Goal: Task Accomplishment & Management: Complete application form

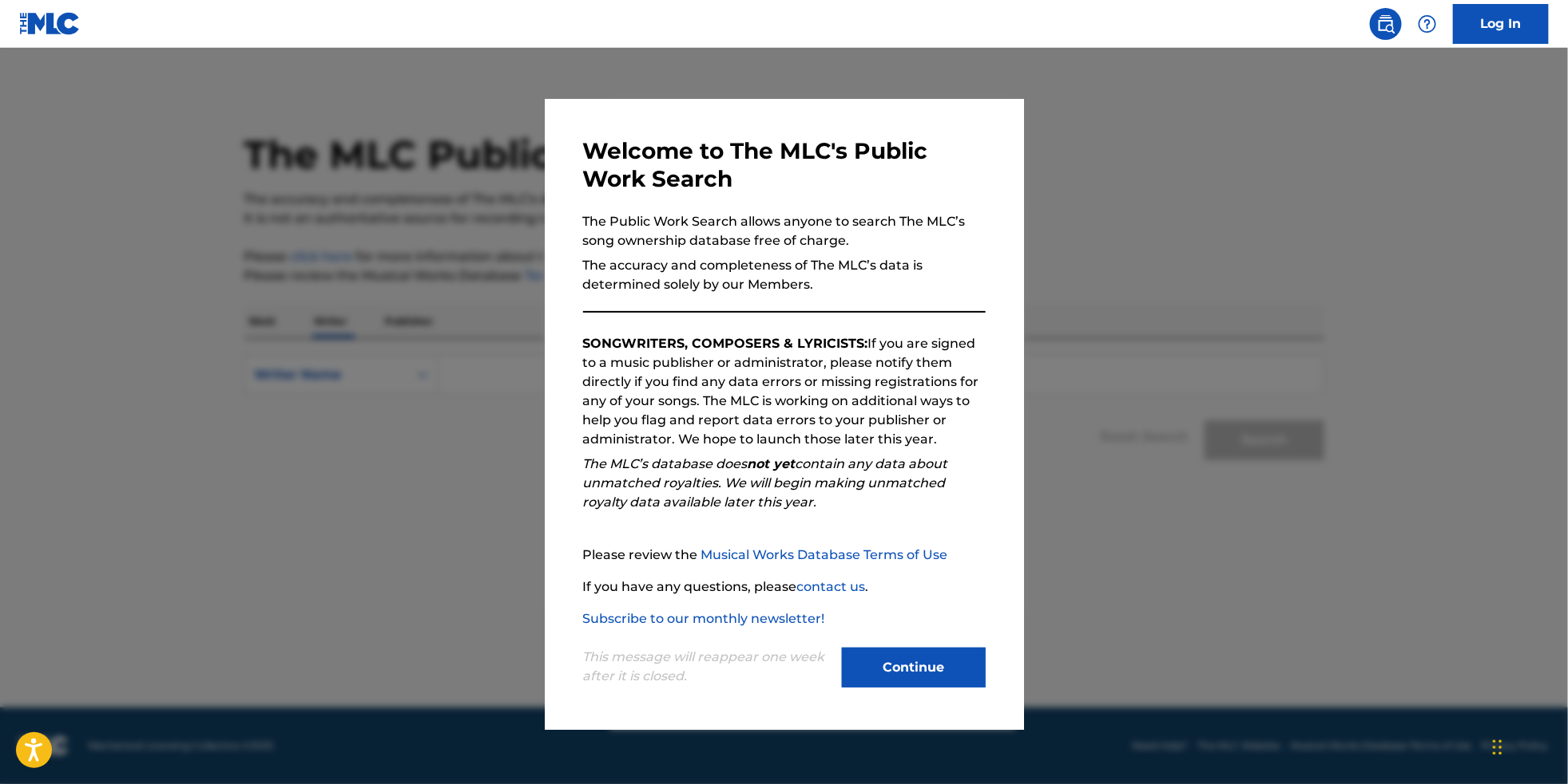
click at [952, 676] on button "Continue" at bounding box center [913, 668] width 144 height 40
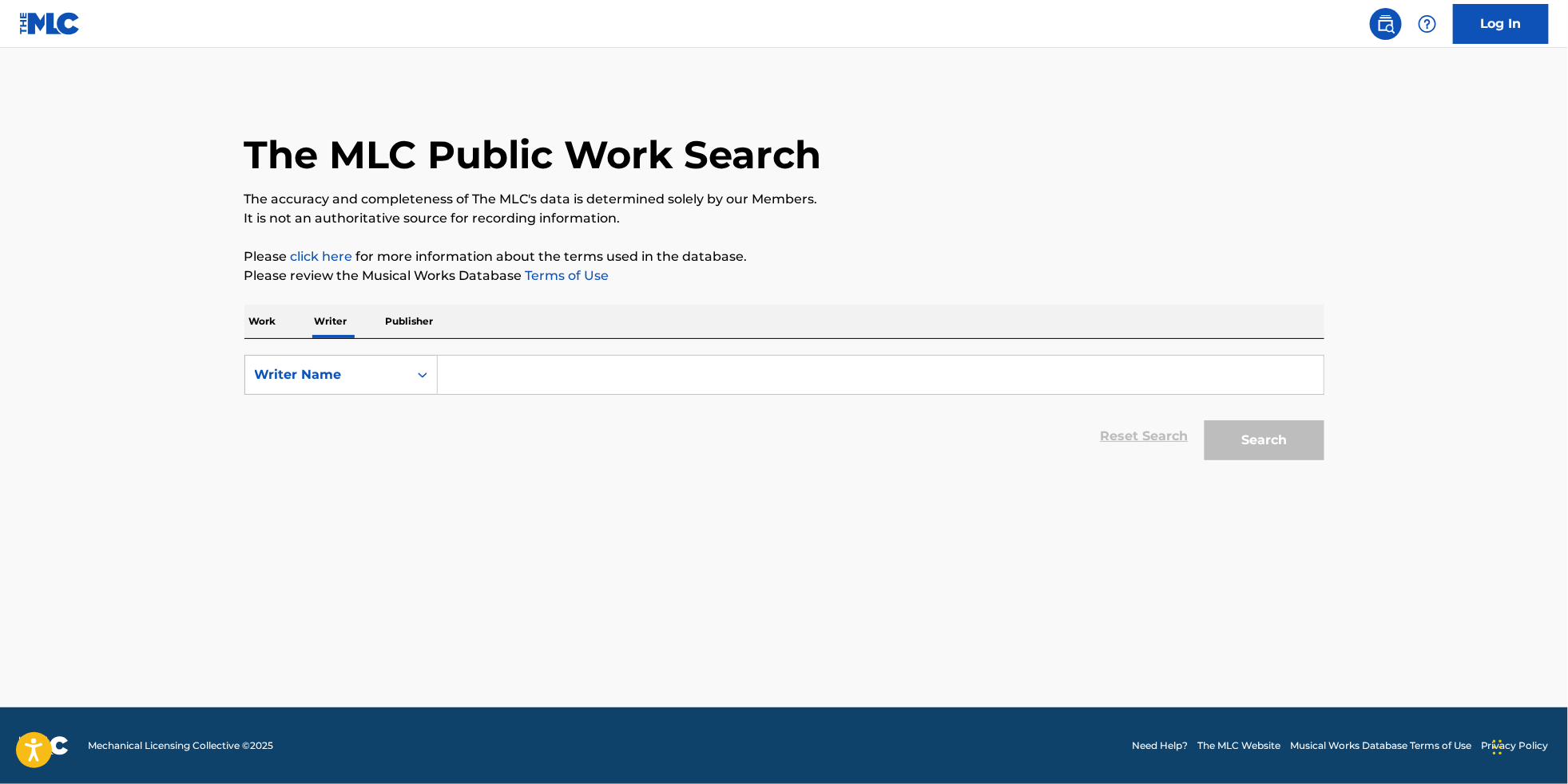
click at [1521, 29] on link "Log In" at bounding box center [1500, 24] width 95 height 40
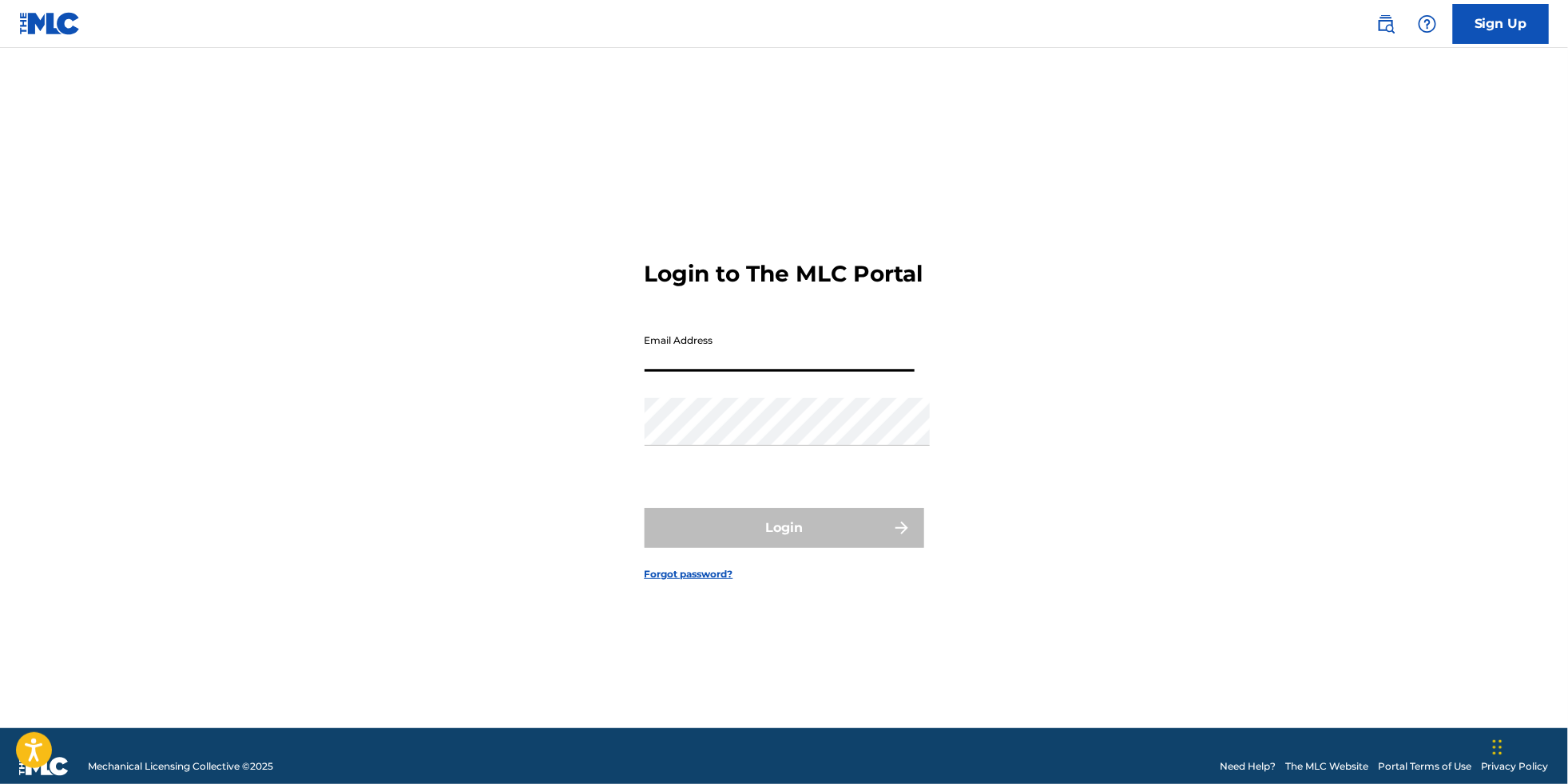
type input "[EMAIL_ADDRESS][DOMAIN_NAME]"
click at [784, 535] on button "Login" at bounding box center [784, 528] width 279 height 40
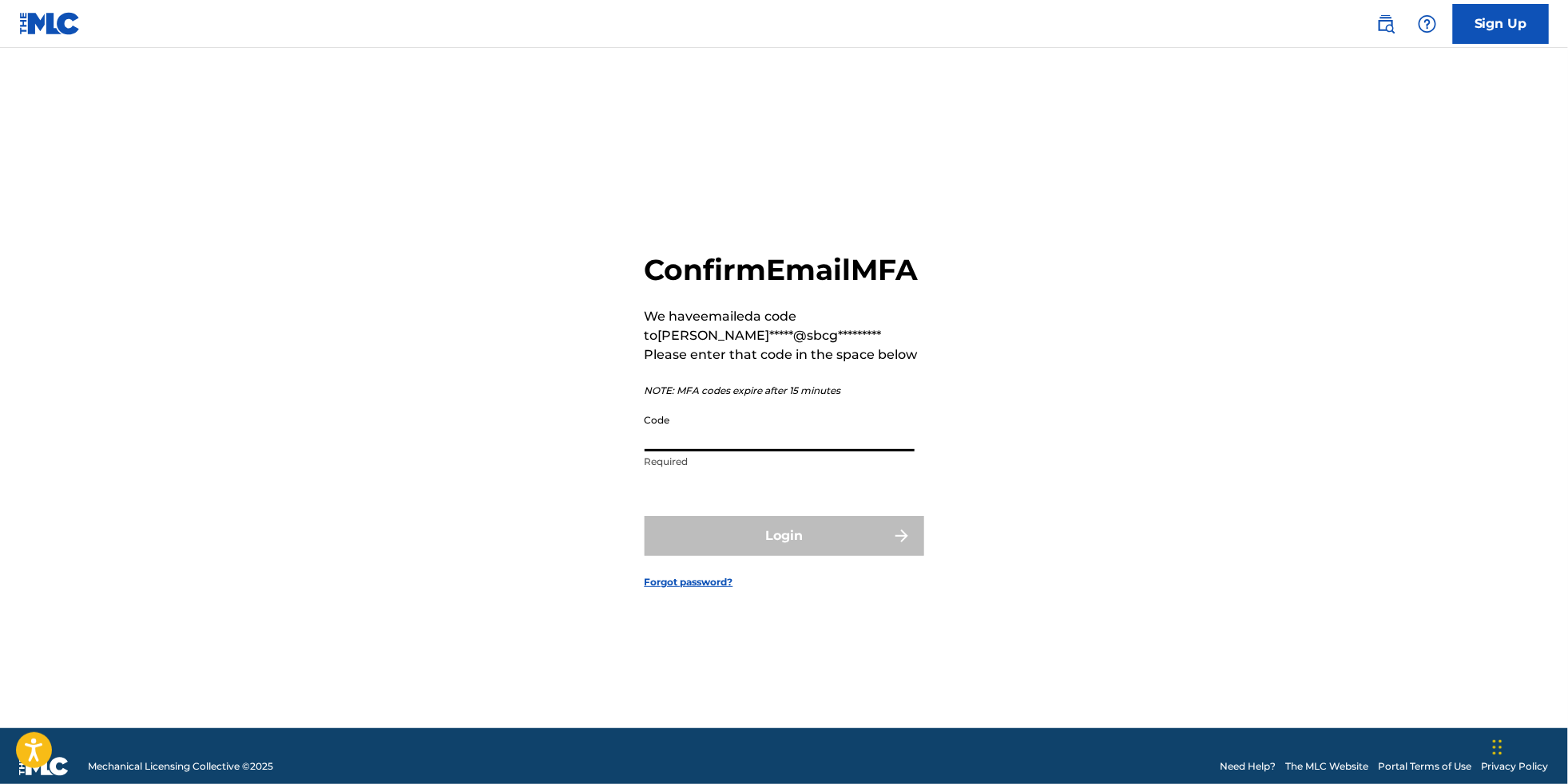
click at [694, 449] on input "Code" at bounding box center [780, 428] width 270 height 45
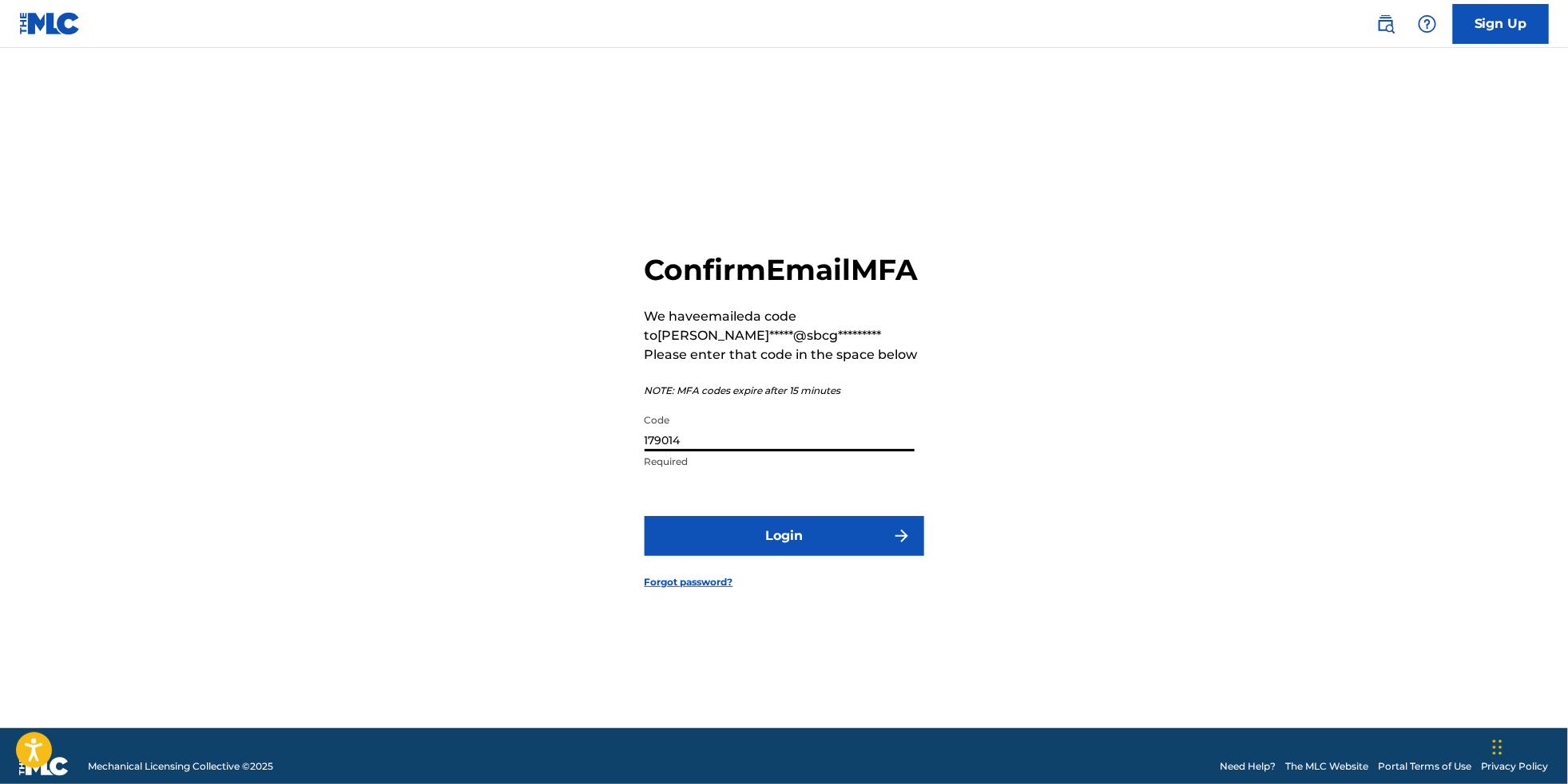
type input "179014"
click at [784, 541] on button "Login" at bounding box center [784, 536] width 279 height 40
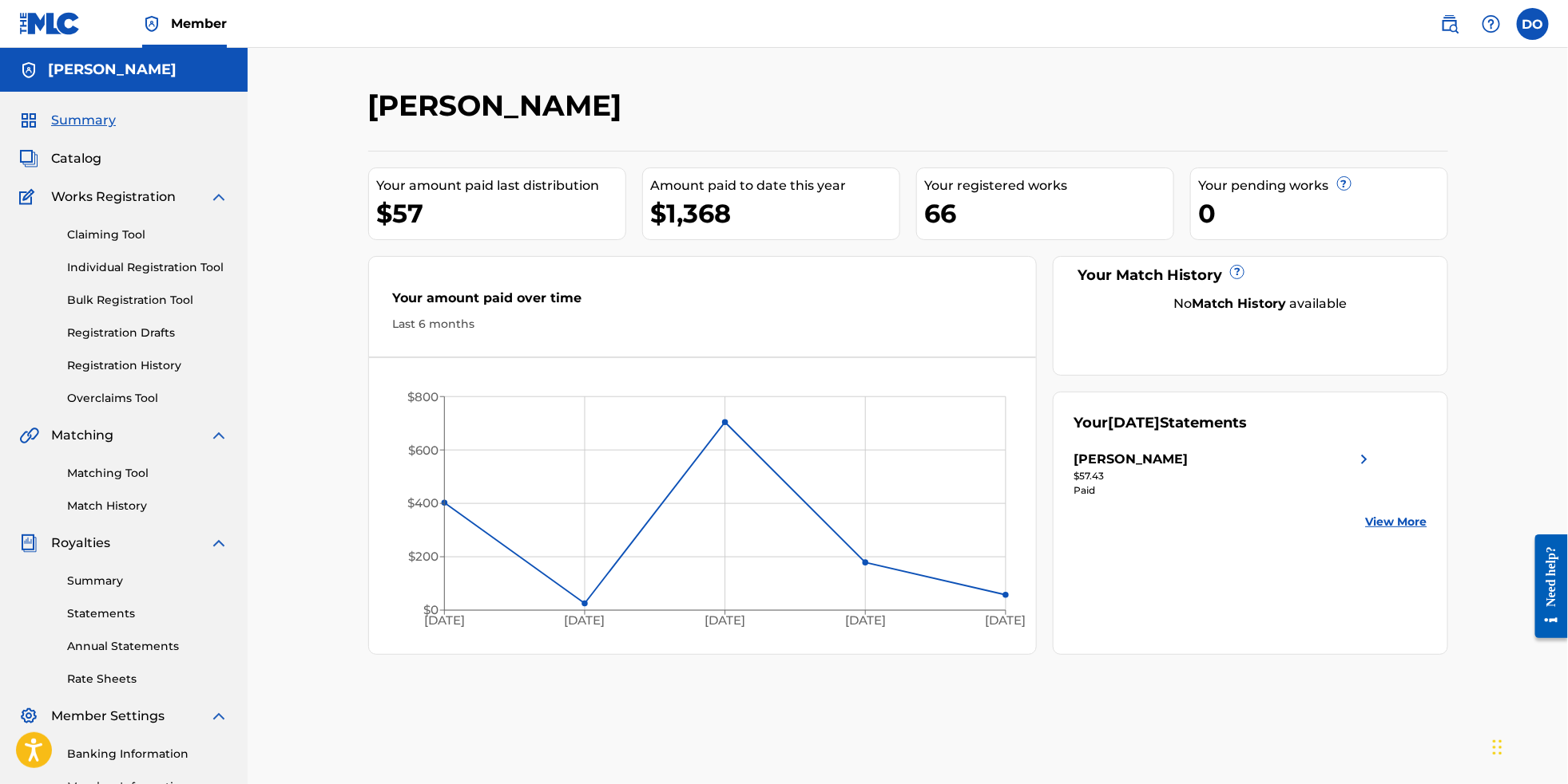
click at [203, 276] on link "Individual Registration Tool" at bounding box center [147, 267] width 161 height 17
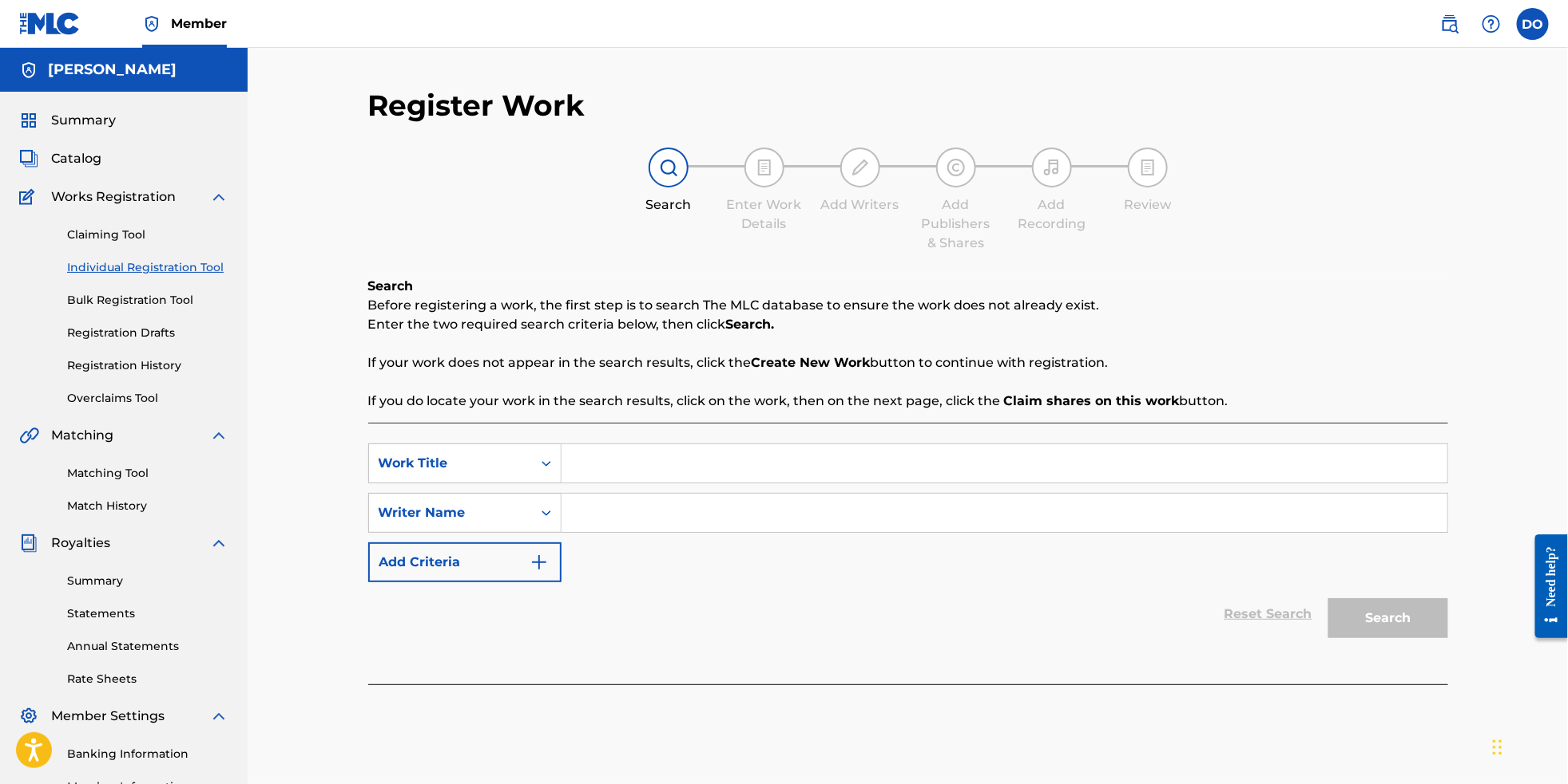
click at [696, 482] on input "Search Form" at bounding box center [1004, 463] width 886 height 38
type input "Starlight Parade"
click at [665, 532] on input "Search Form" at bounding box center [1004, 513] width 886 height 38
type input "[PERSON_NAME]"
click at [1430, 636] on button "Search" at bounding box center [1388, 618] width 120 height 40
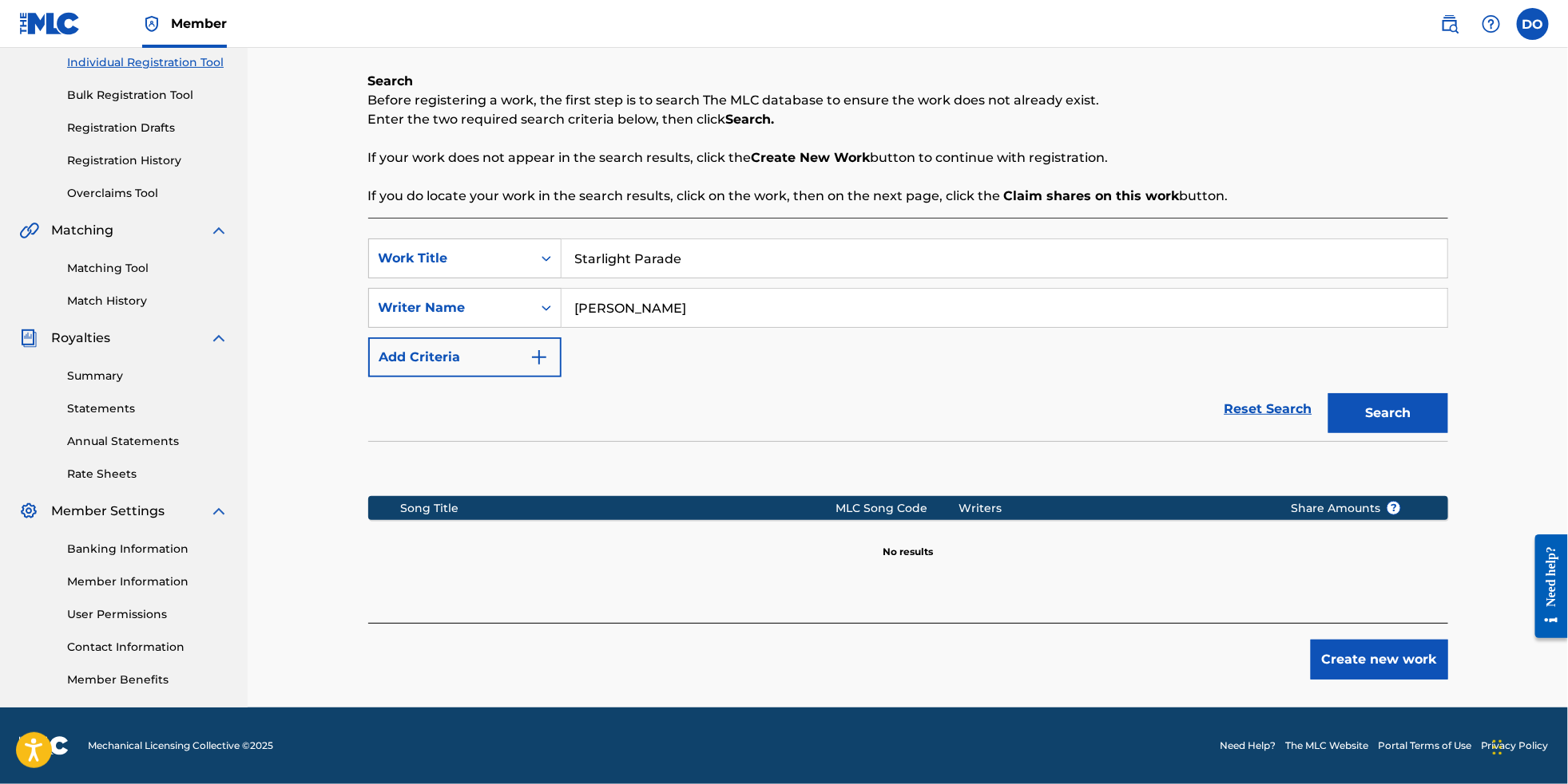
scroll to position [232, 0]
click at [1412, 669] on button "Create new work" at bounding box center [1379, 659] width 138 height 40
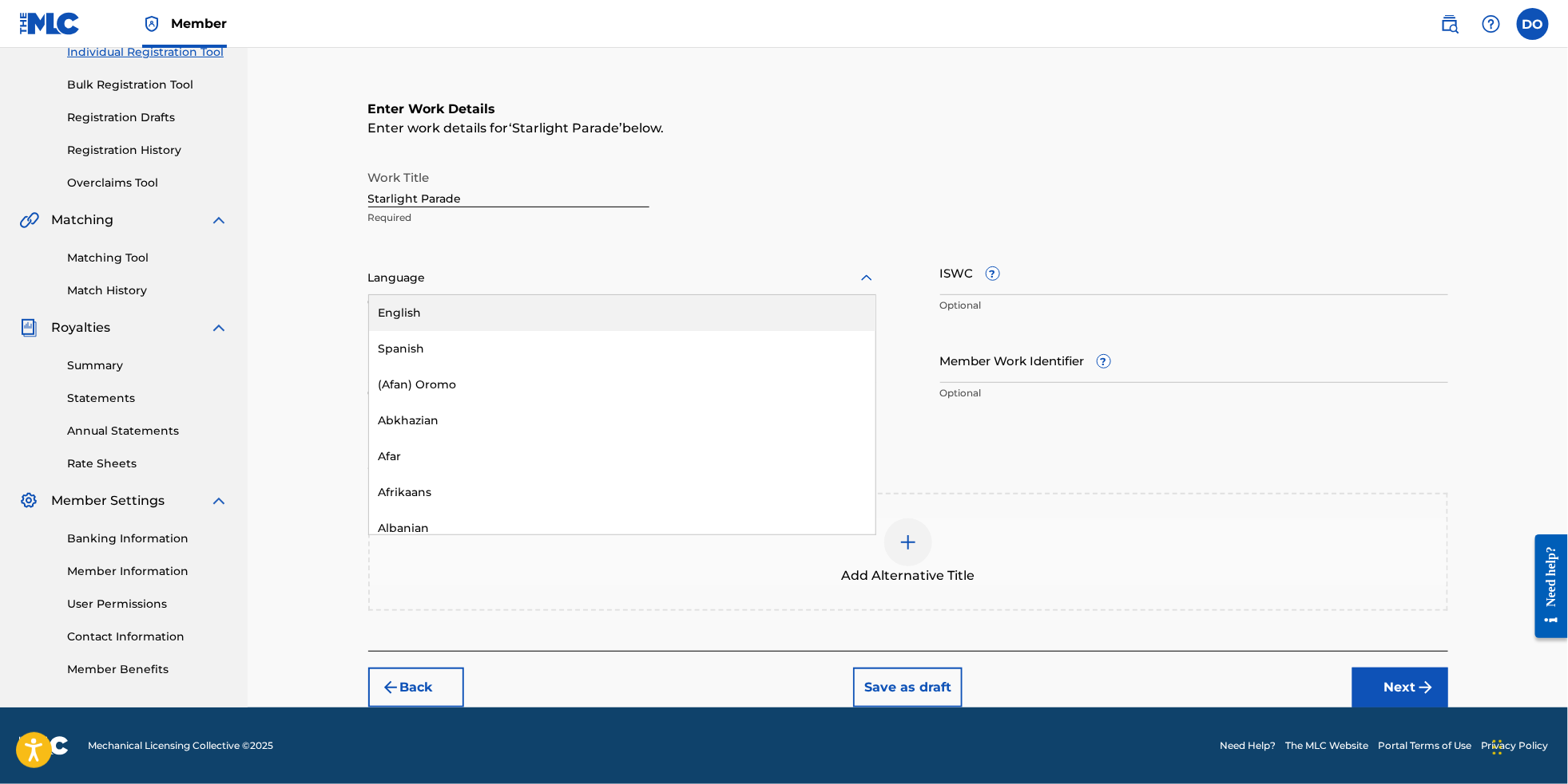
click at [555, 278] on div at bounding box center [621, 278] width 508 height 20
click at [547, 316] on div "English" at bounding box center [621, 313] width 506 height 36
click at [1424, 698] on button "Next" at bounding box center [1399, 688] width 95 height 40
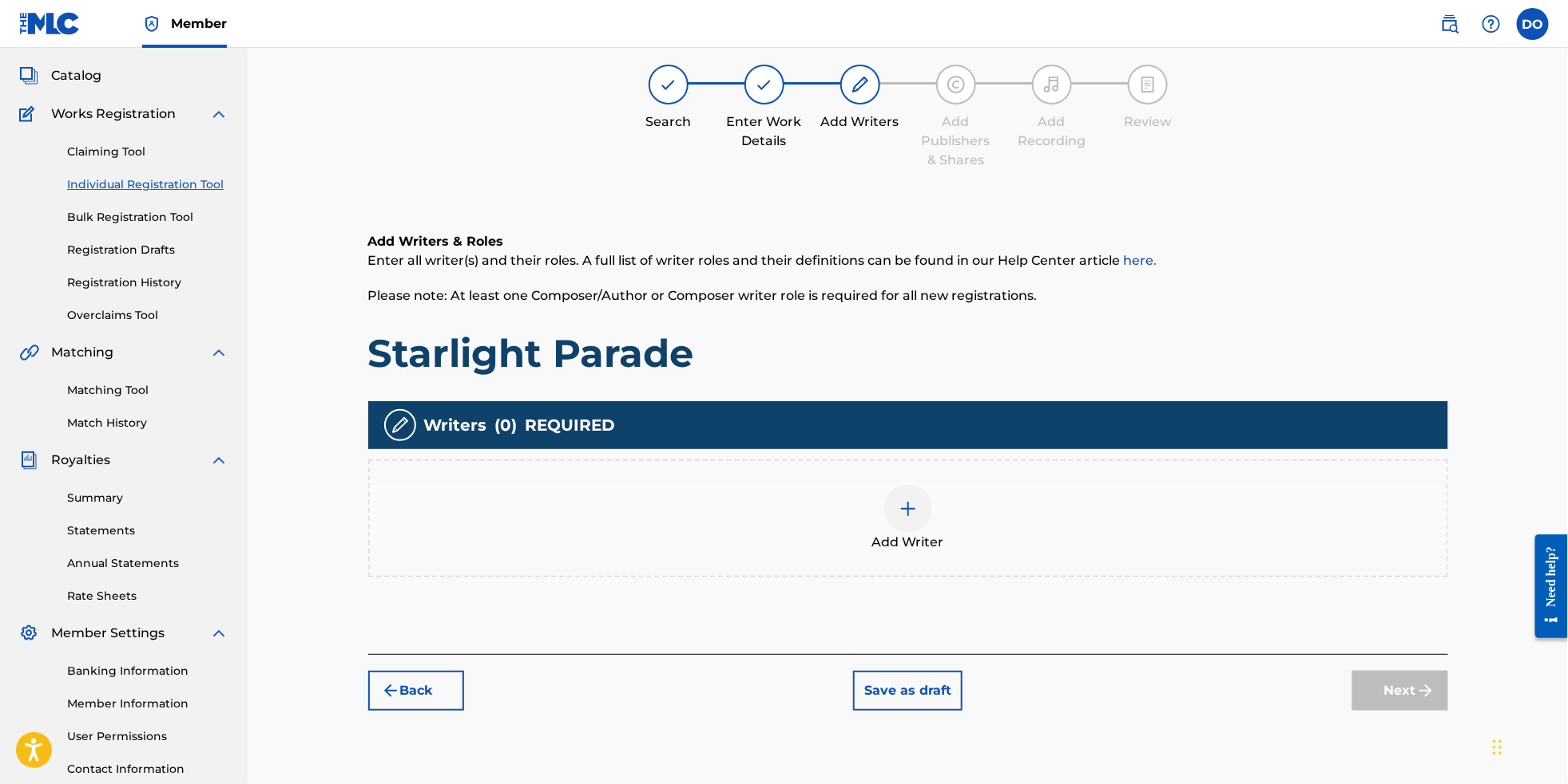
scroll to position [71, 0]
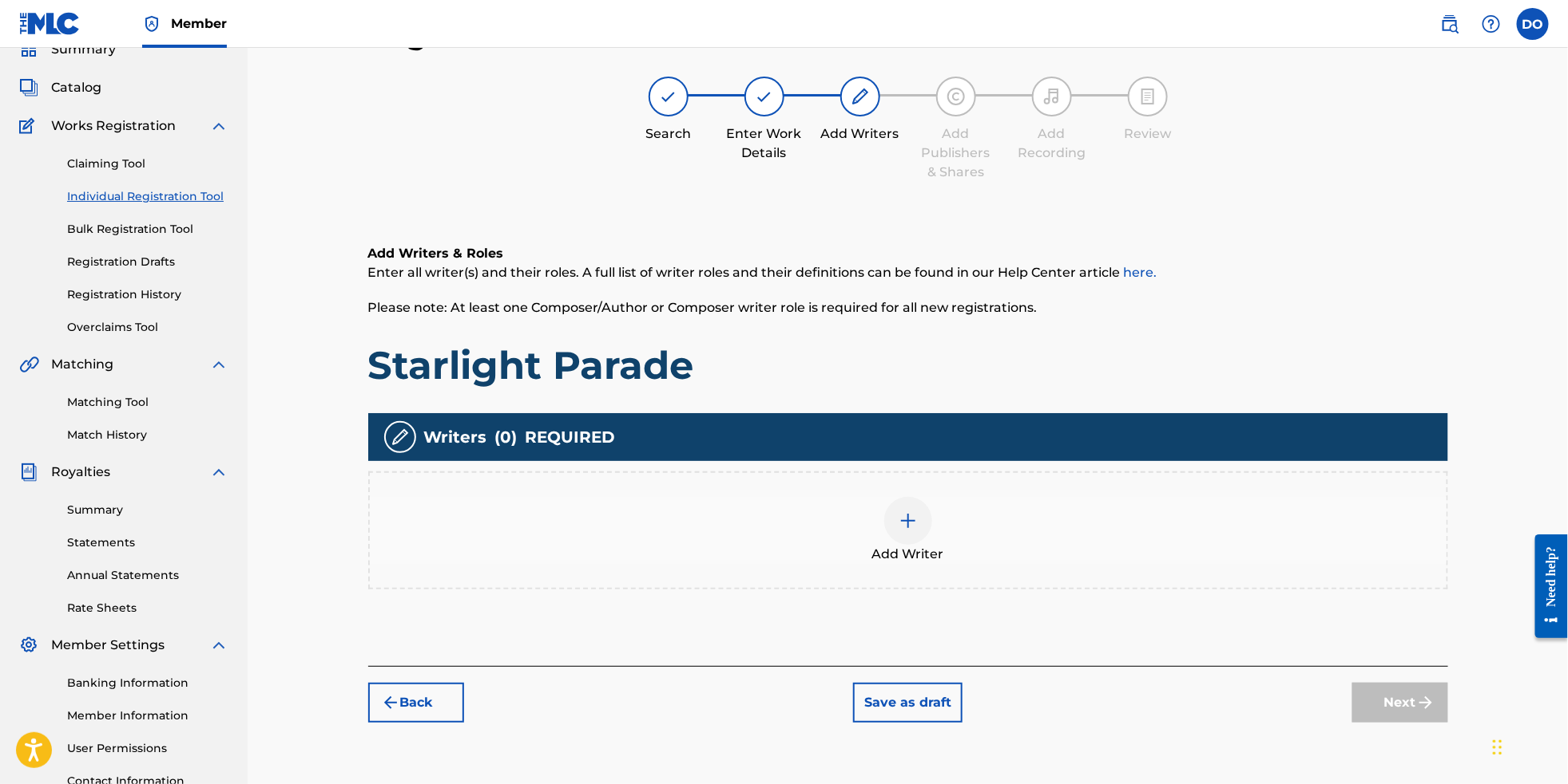
click at [916, 531] on img at bounding box center [907, 521] width 19 height 19
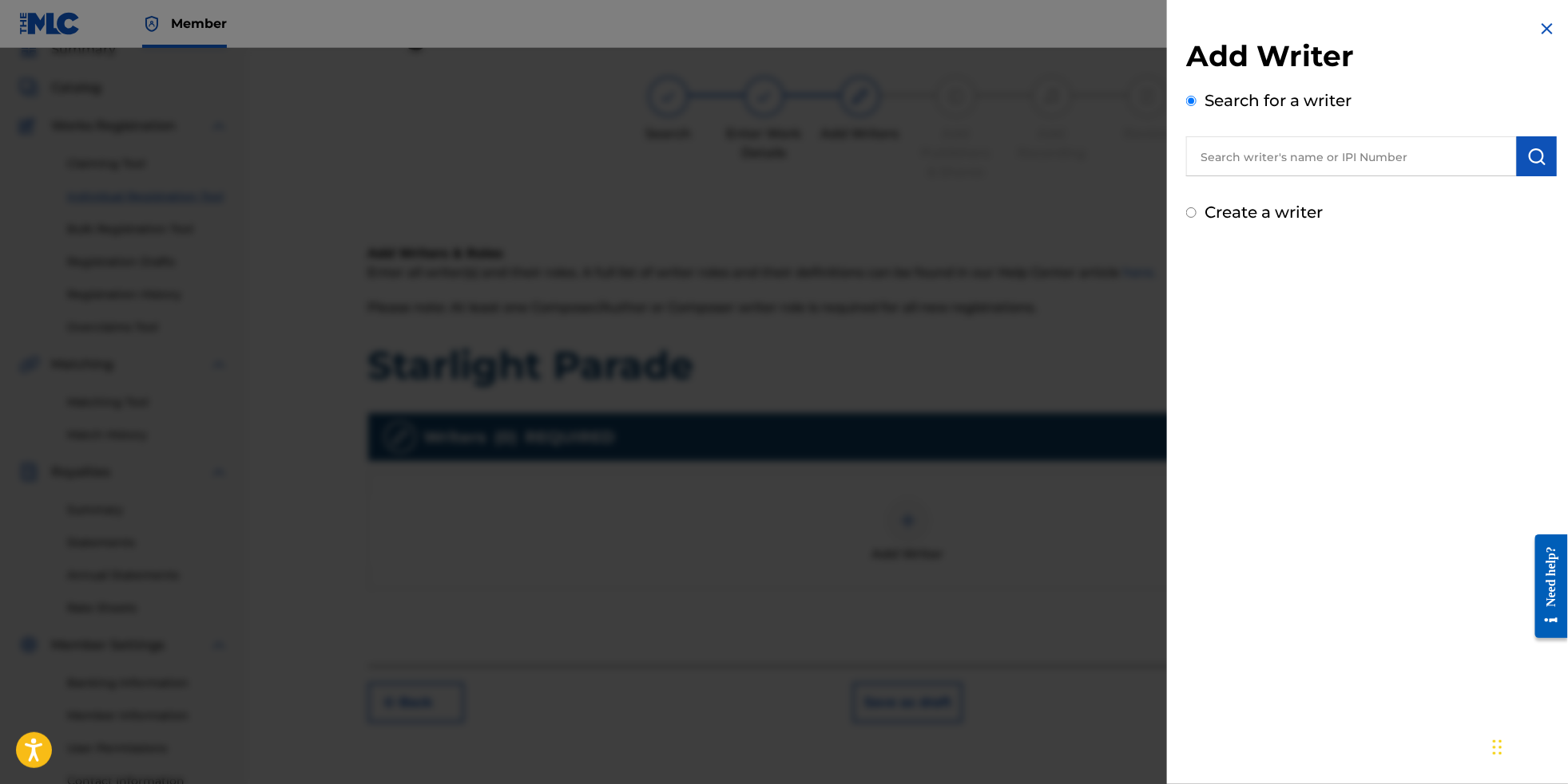
click at [1249, 167] on input "text" at bounding box center [1351, 156] width 330 height 40
click at [1331, 200] on div "[PERSON_NAME]" at bounding box center [1350, 193] width 329 height 28
drag, startPoint x: 1338, startPoint y: 159, endPoint x: 1122, endPoint y: 131, distance: 217.8
click at [1122, 131] on div "Add Writer Search for a writer [PERSON_NAME] Create a writer" at bounding box center [784, 417] width 1568 height 737
type input "[PERSON_NAME]"
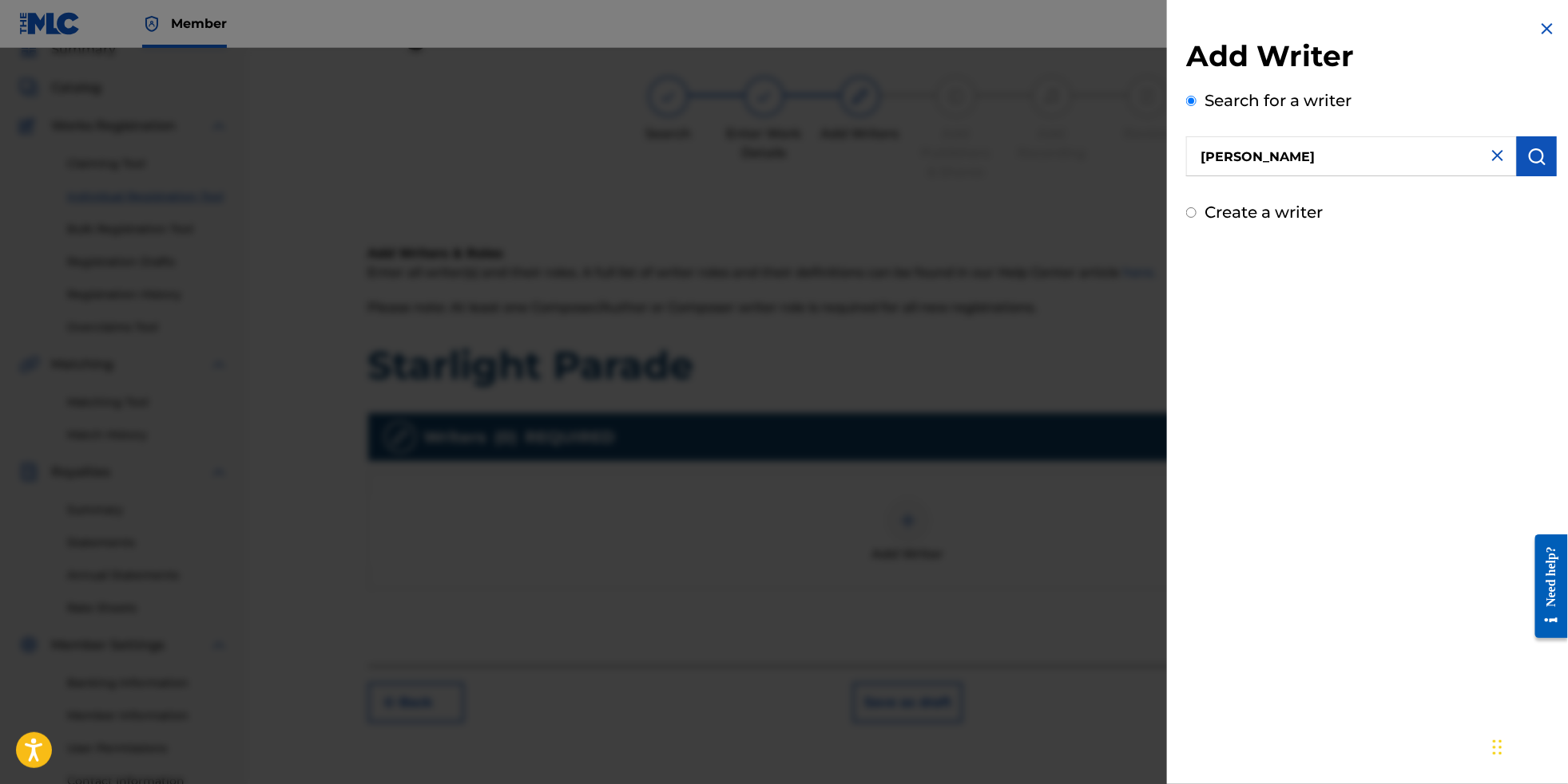
click at [1530, 157] on img "submit" at bounding box center [1536, 155] width 19 height 19
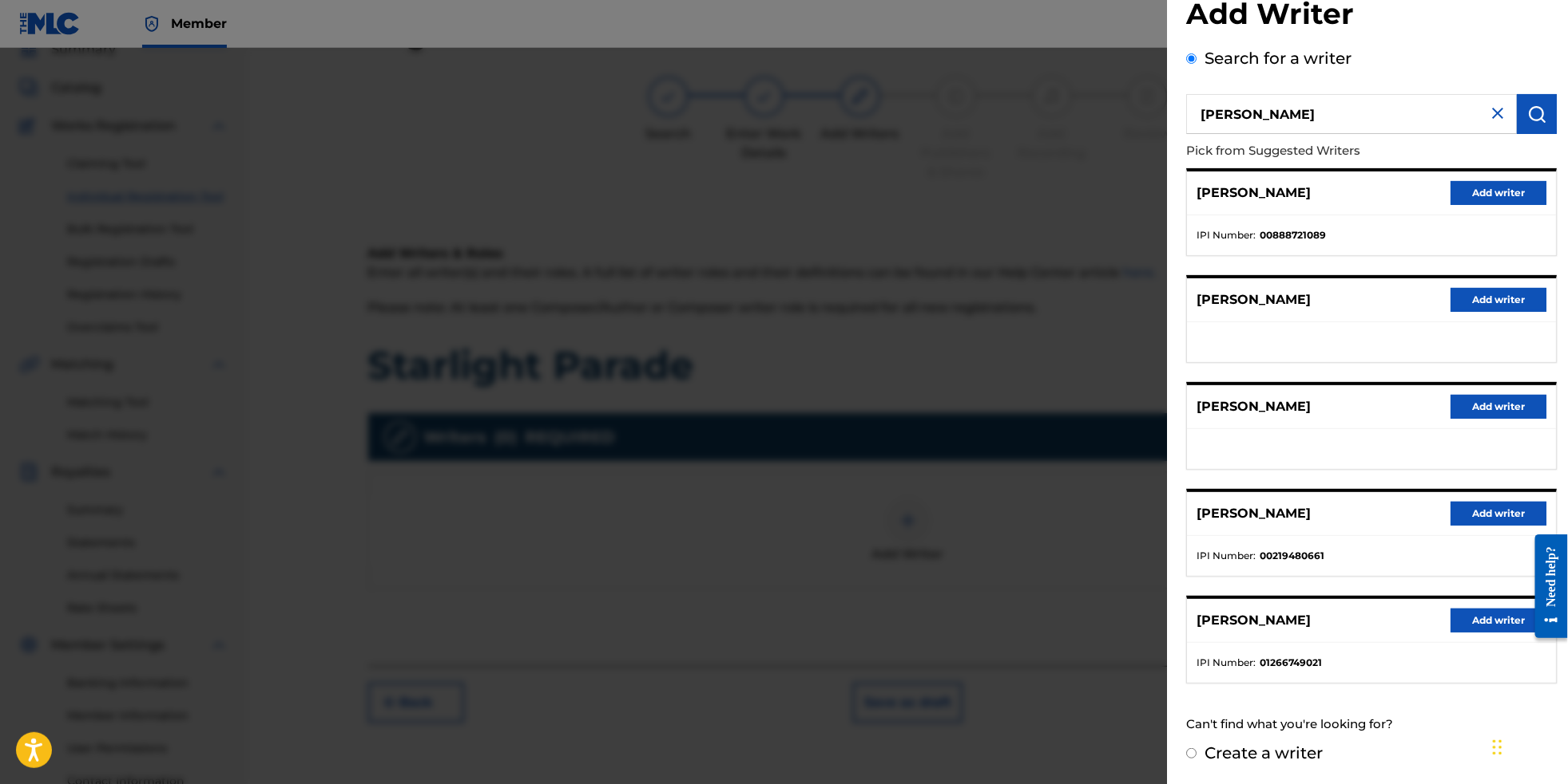
scroll to position [80, 0]
click at [1481, 615] on button "Add writer" at bounding box center [1497, 621] width 95 height 24
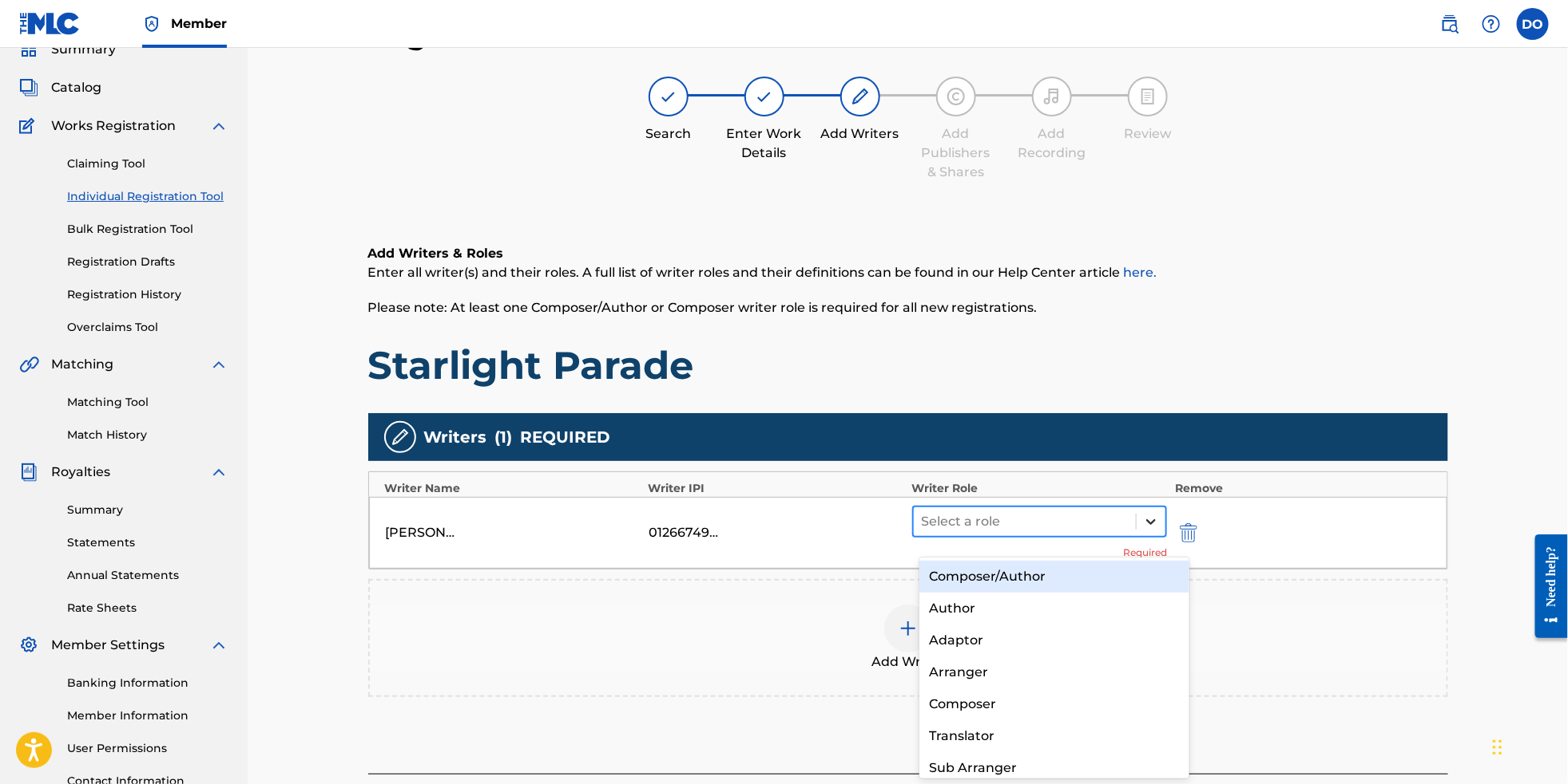
click at [1159, 530] on icon at bounding box center [1150, 522] width 16 height 16
click at [1132, 571] on div "Composer/Author" at bounding box center [1054, 577] width 270 height 31
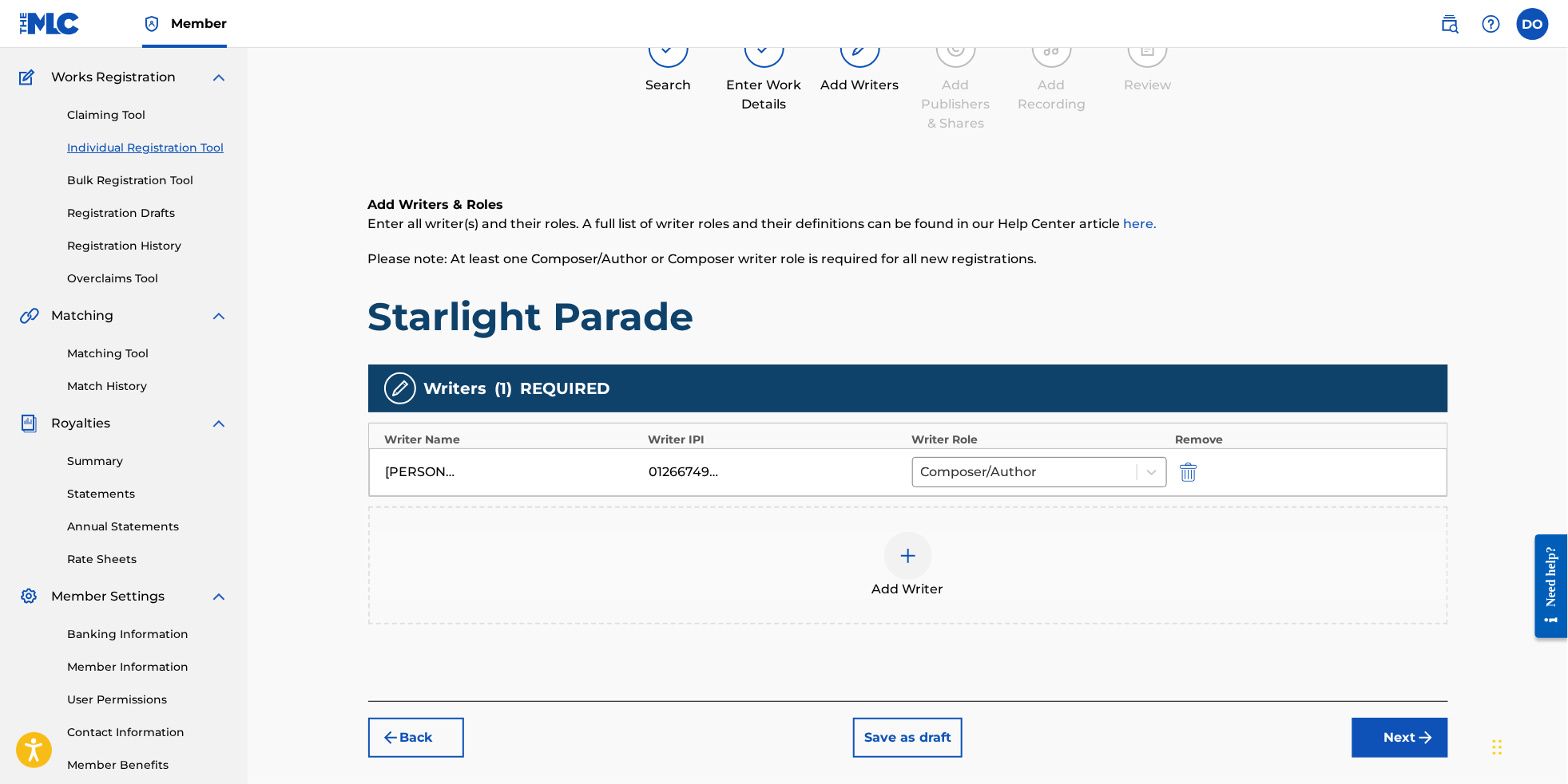
scroll to position [179, 0]
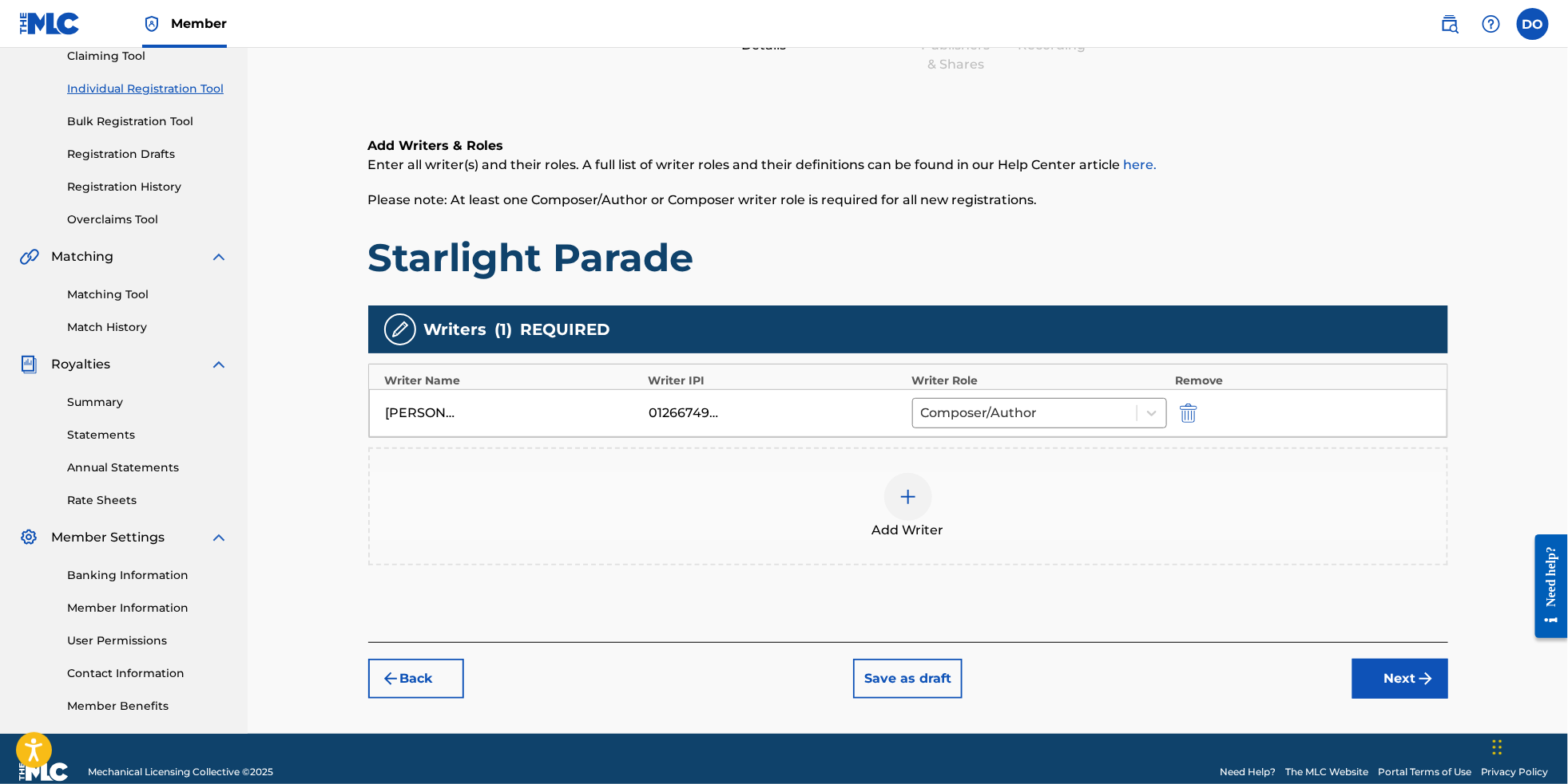
click at [1435, 689] on img "submit" at bounding box center [1424, 679] width 19 height 19
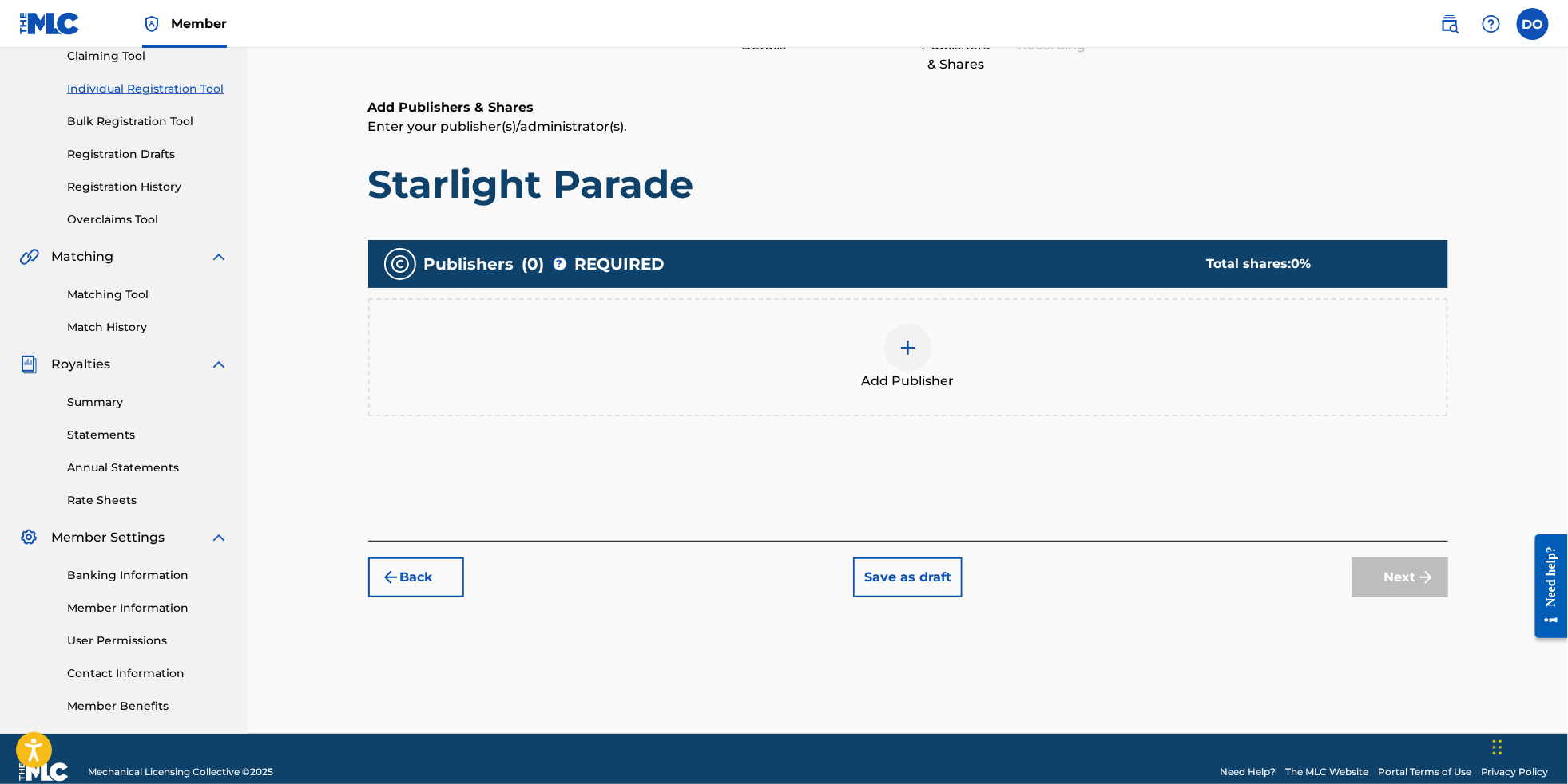
scroll to position [71, 0]
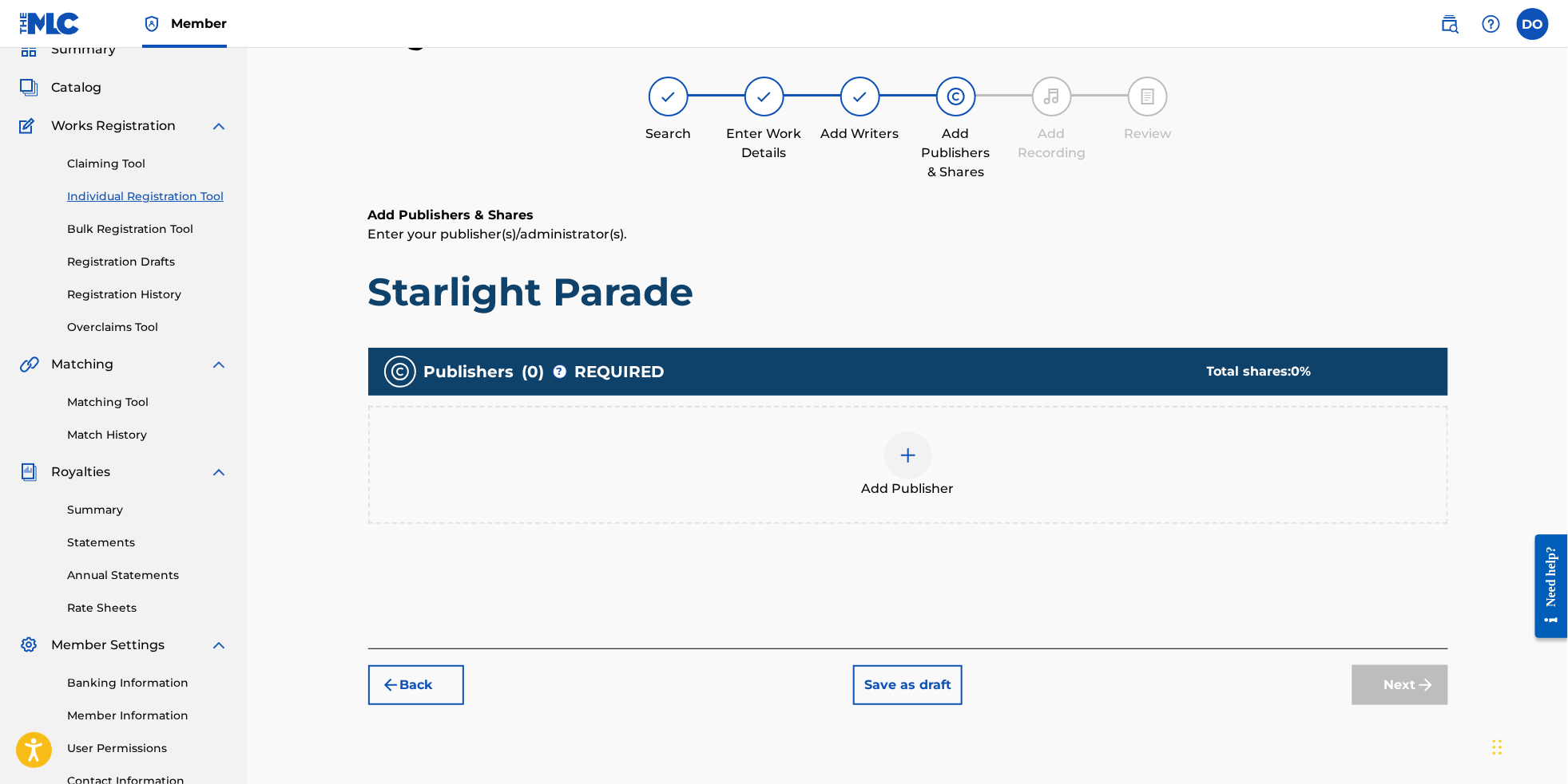
click at [925, 476] on div at bounding box center [907, 455] width 48 height 48
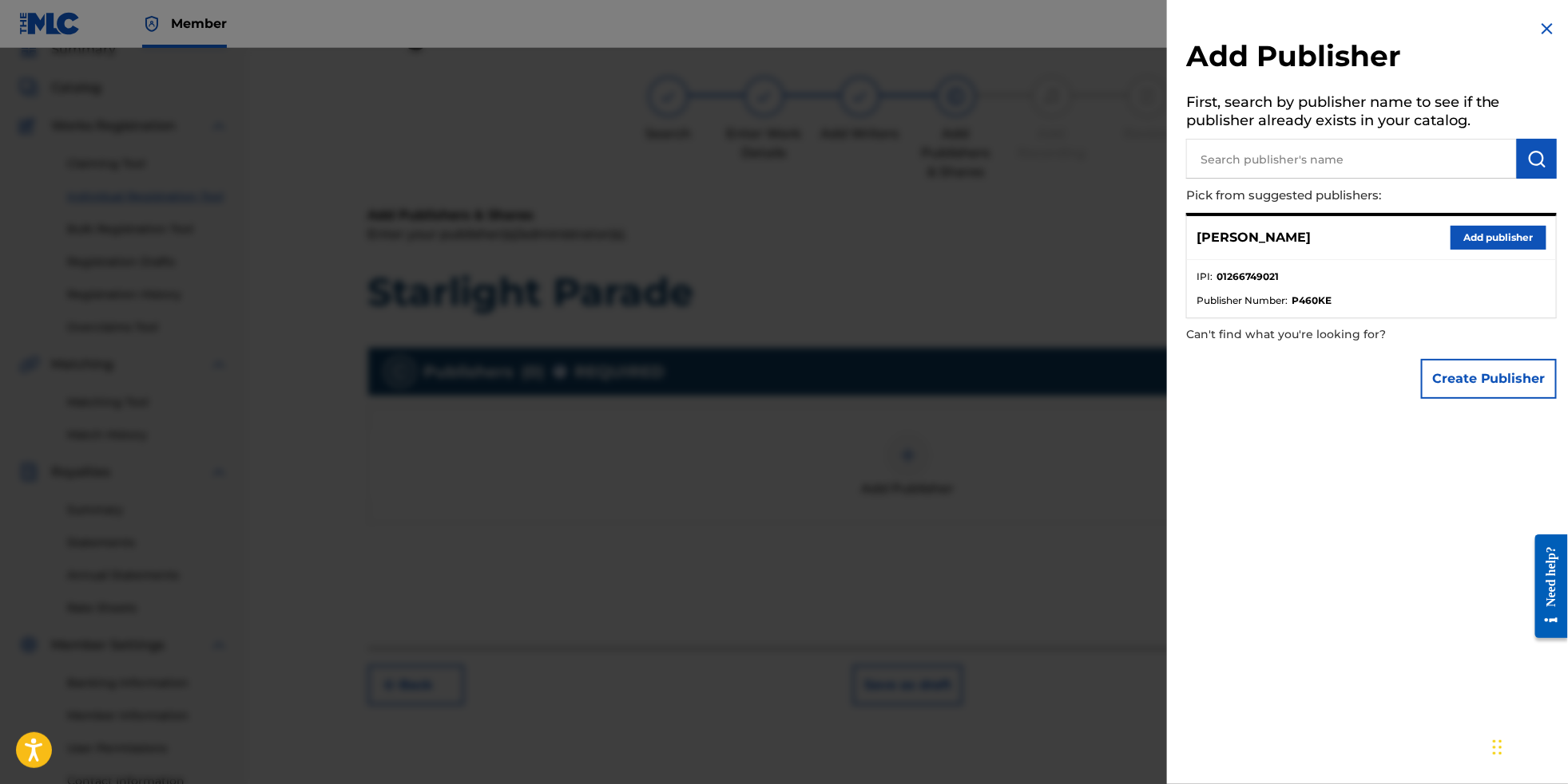
click at [1469, 250] on button "Add publisher" at bounding box center [1497, 238] width 95 height 24
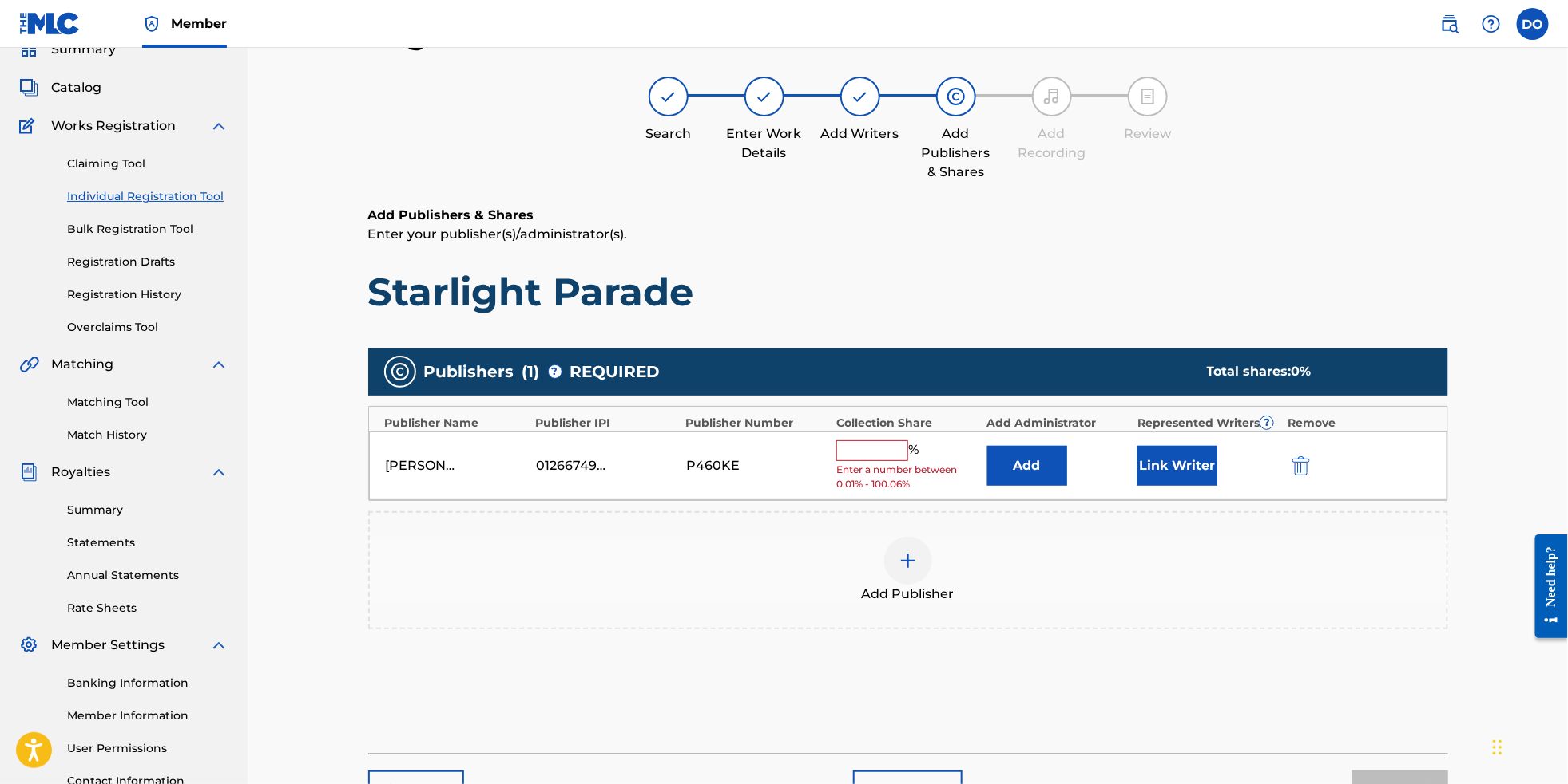
click at [894, 462] on input "text" at bounding box center [871, 450] width 72 height 21
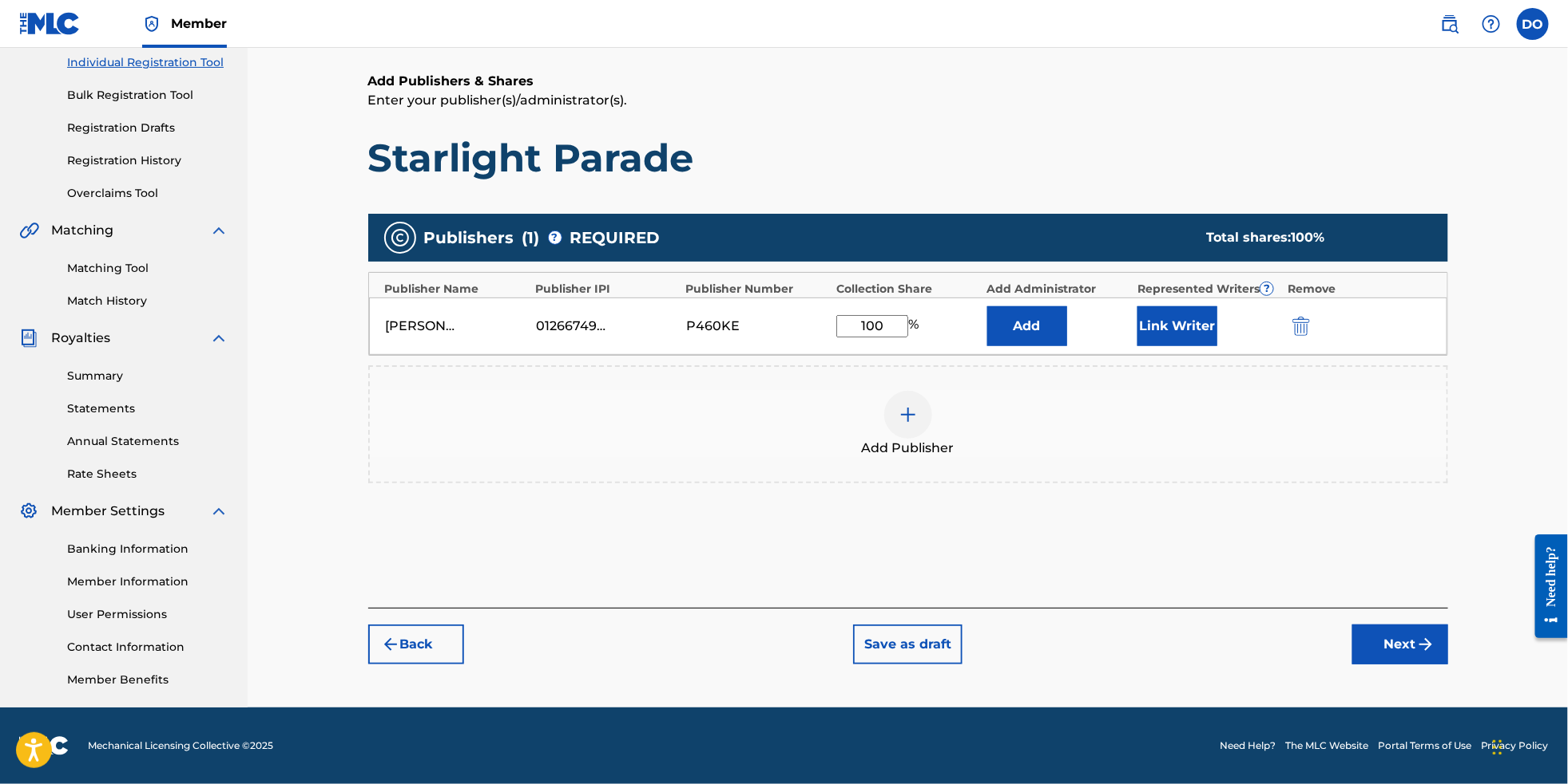
type input "100"
click at [1443, 648] on button "Next" at bounding box center [1399, 644] width 95 height 40
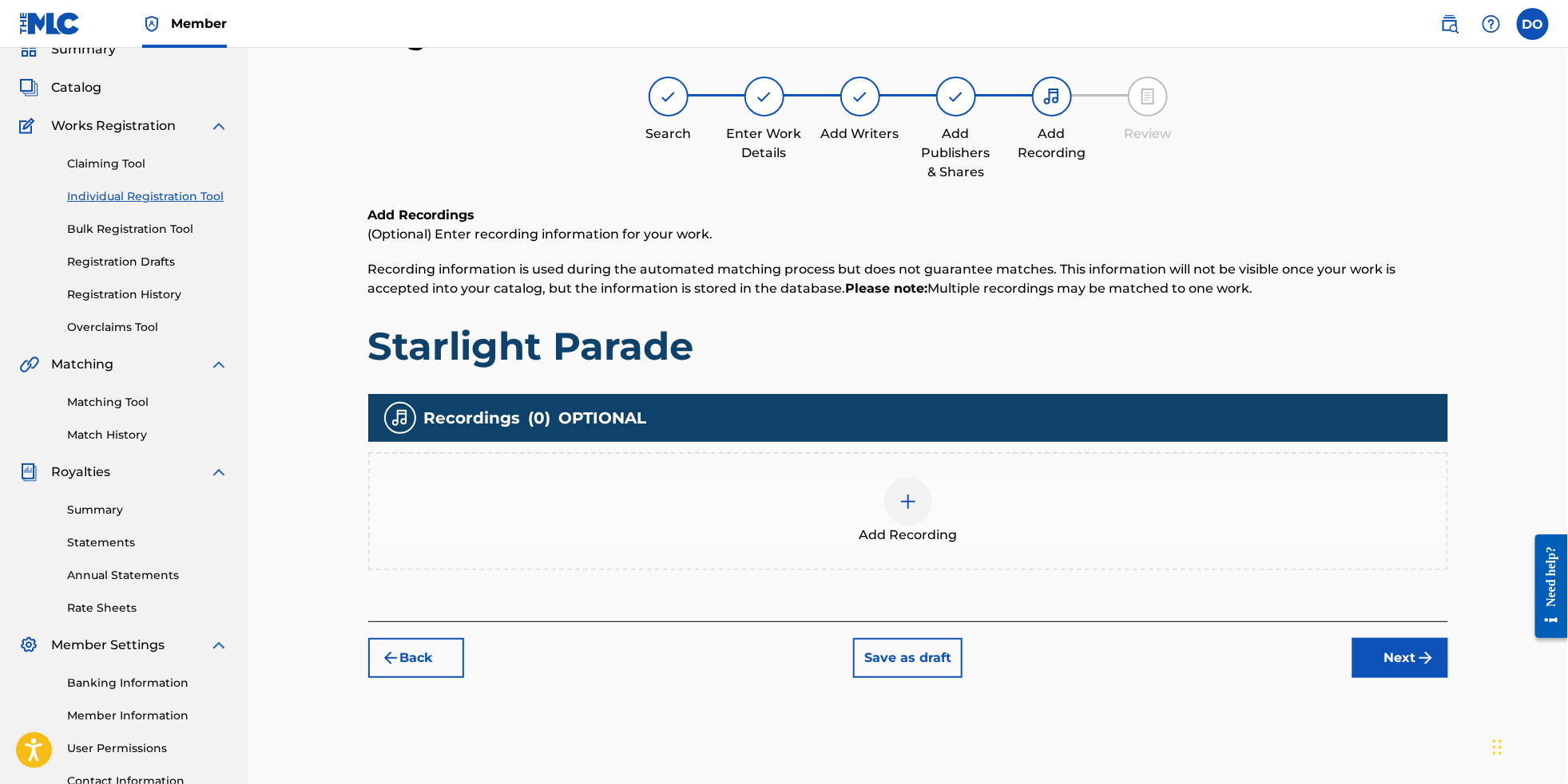
click at [903, 510] on div at bounding box center [907, 502] width 48 height 48
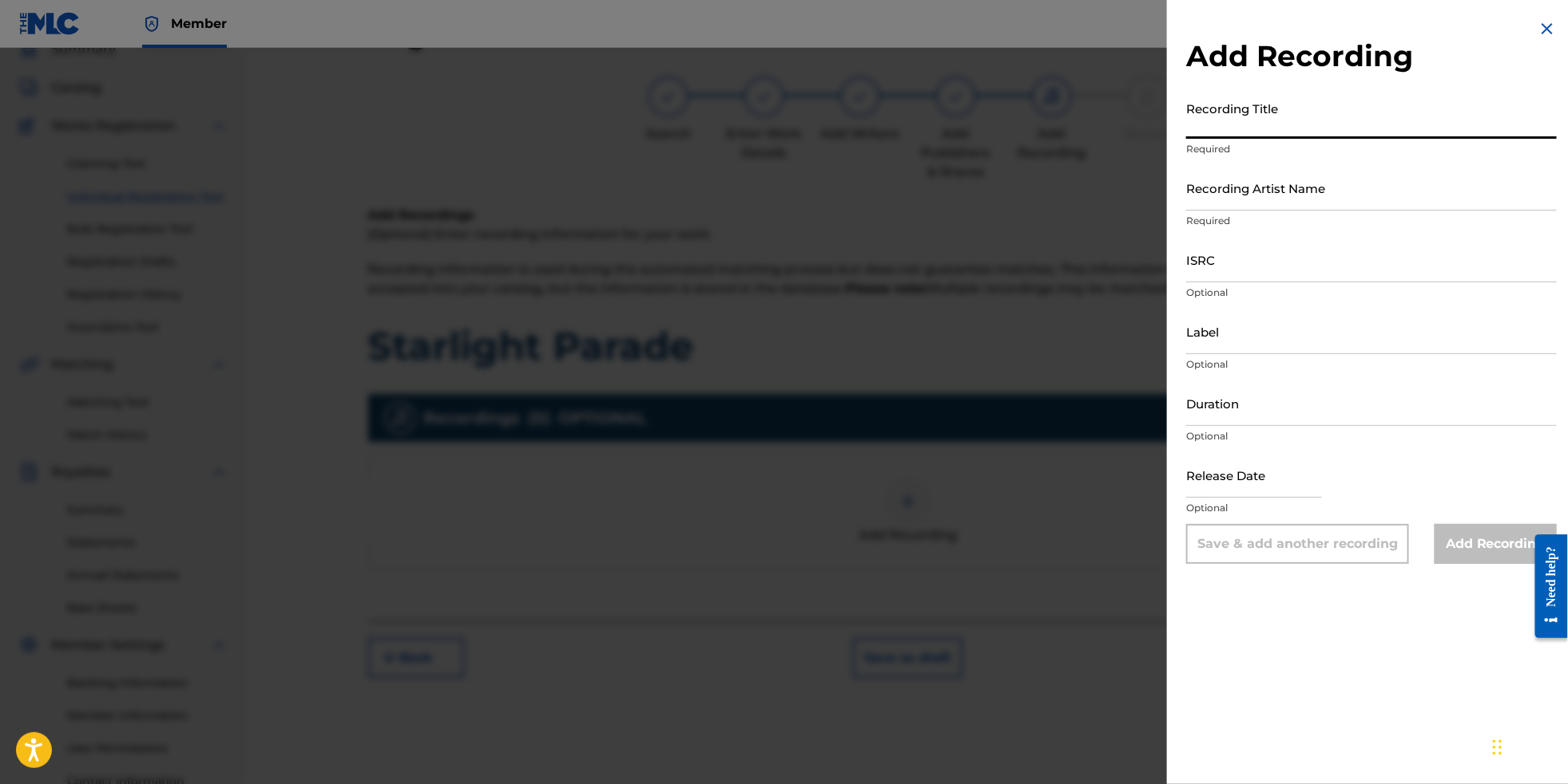
click at [1262, 129] on input "Recording Title" at bounding box center [1370, 116] width 371 height 45
type input "Starlight Parade"
click at [1275, 210] on input "Recording Artist Name" at bounding box center [1370, 188] width 371 height 45
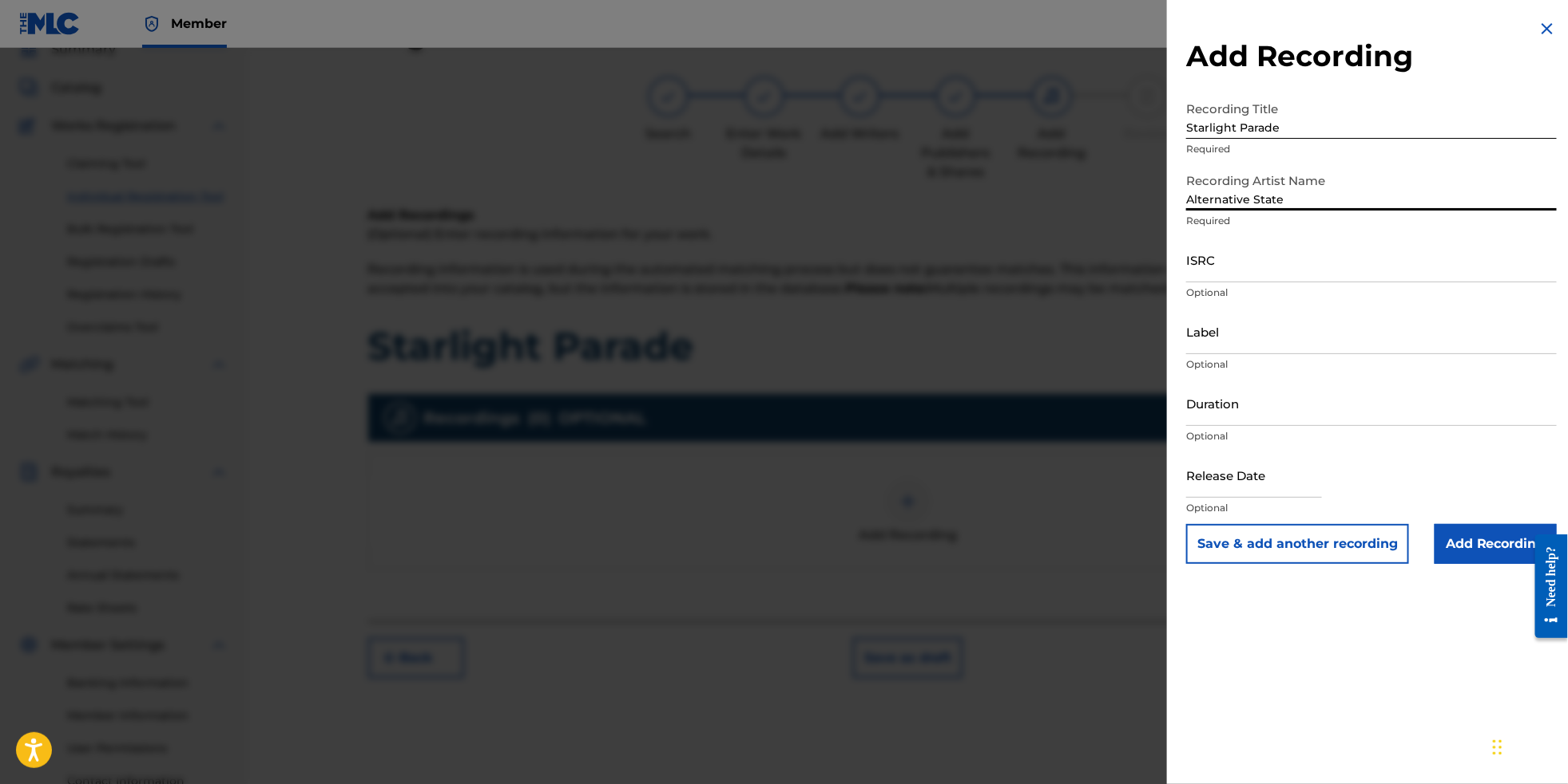
type input "Alternative State"
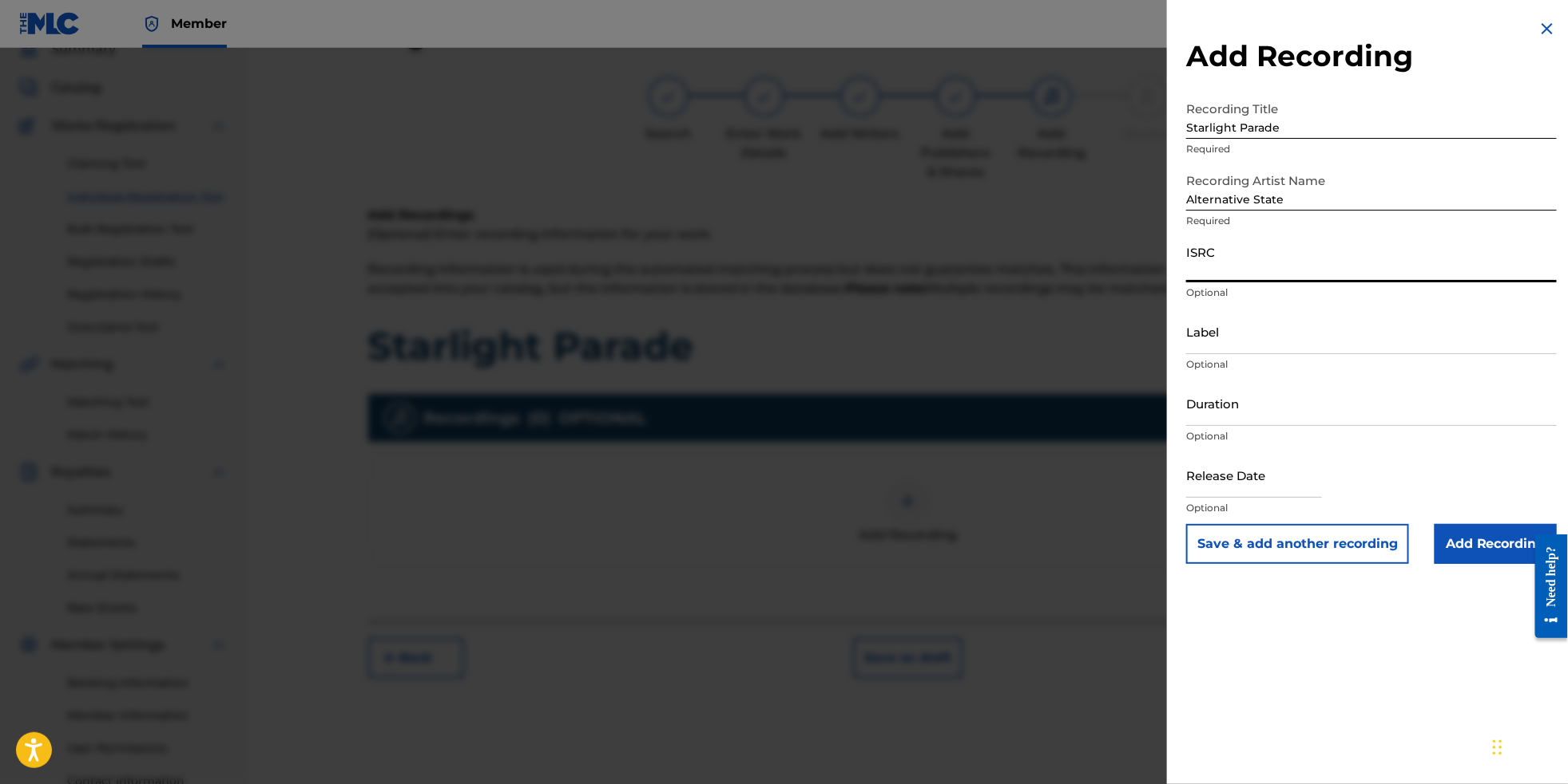
click at [1324, 283] on input "ISRC" at bounding box center [1370, 259] width 371 height 45
paste input "NL8RL2552995"
type input "NL8RL2552995"
click at [1203, 374] on div "Label Optional" at bounding box center [1370, 344] width 371 height 72
click at [1202, 355] on input "Label" at bounding box center [1370, 331] width 371 height 45
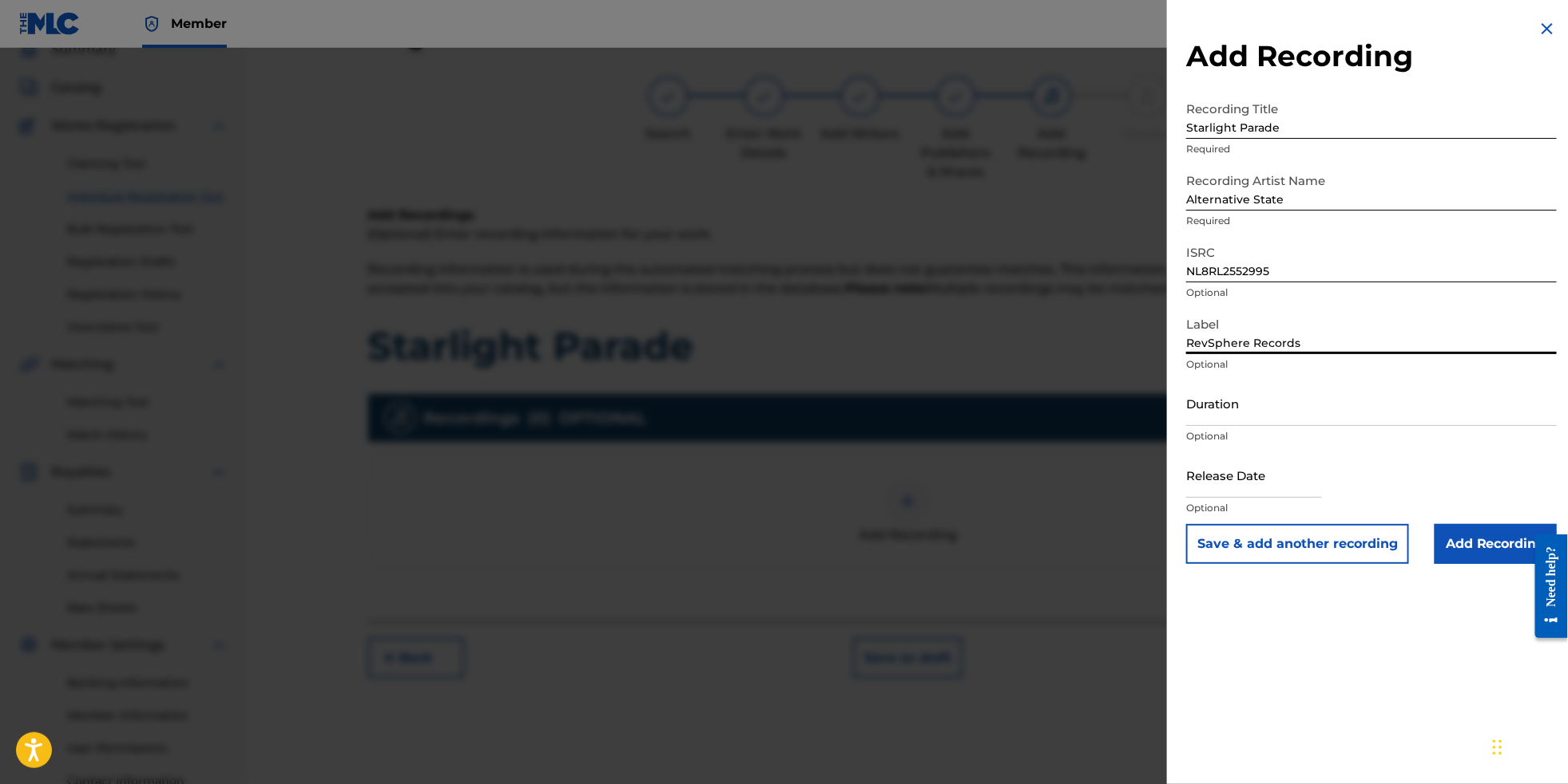
type input "RevSphere Records"
click at [1289, 498] on input "text" at bounding box center [1253, 476] width 136 height 45
select select "7"
select select "2025"
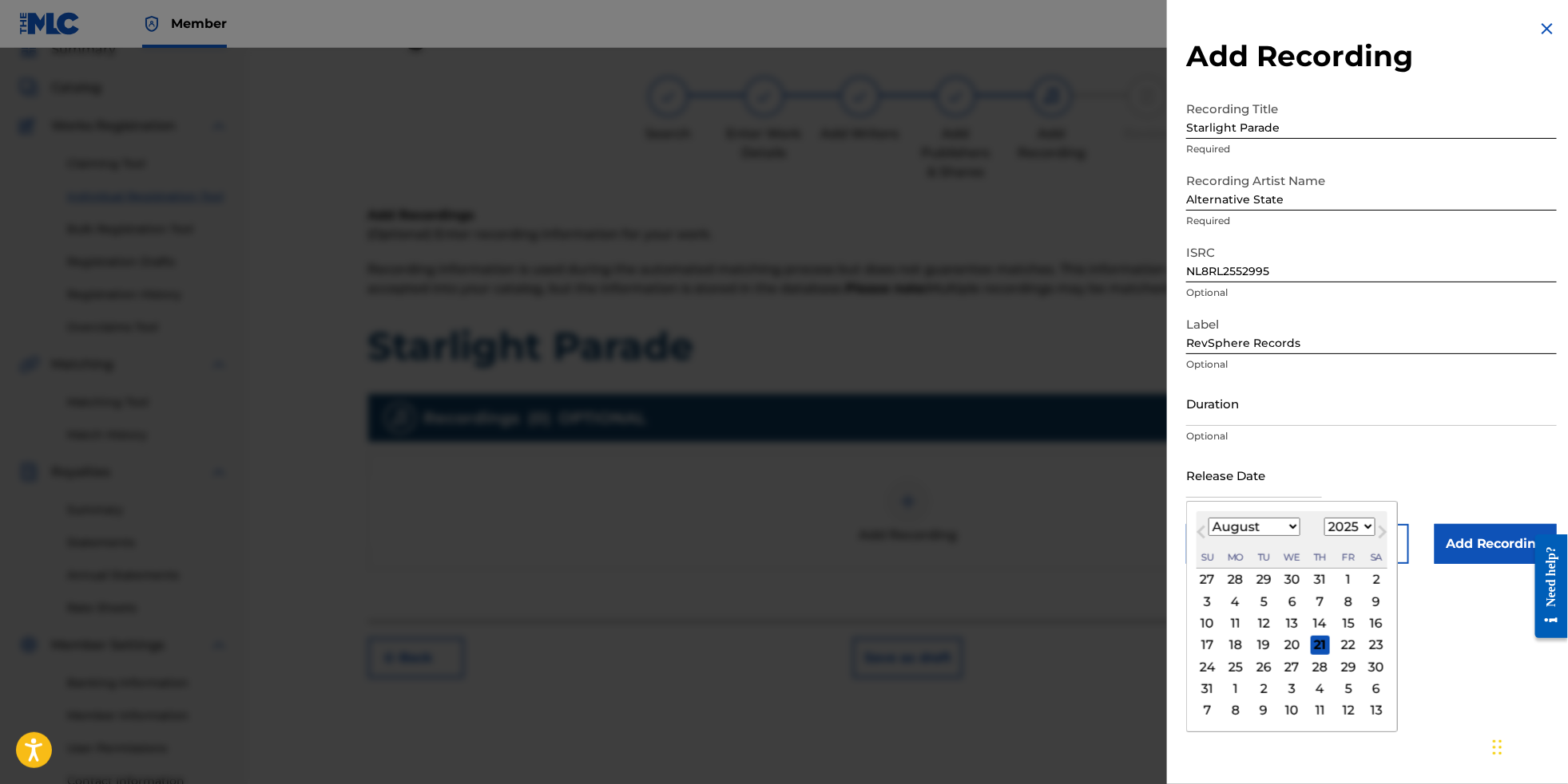
click at [1346, 677] on div "29" at bounding box center [1347, 666] width 19 height 19
type input "[DATE]"
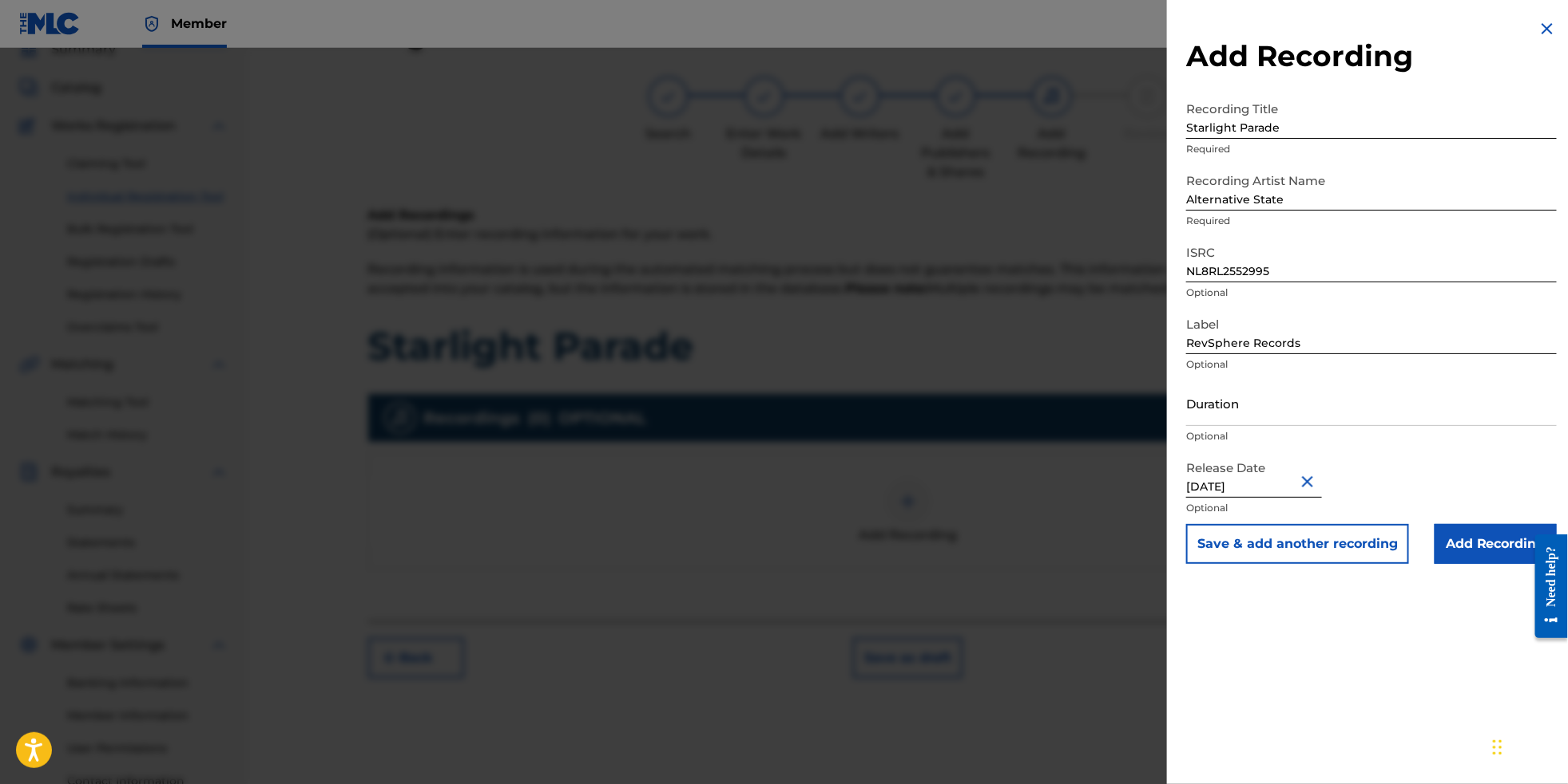
click at [1483, 564] on input "Add Recording" at bounding box center [1495, 544] width 122 height 40
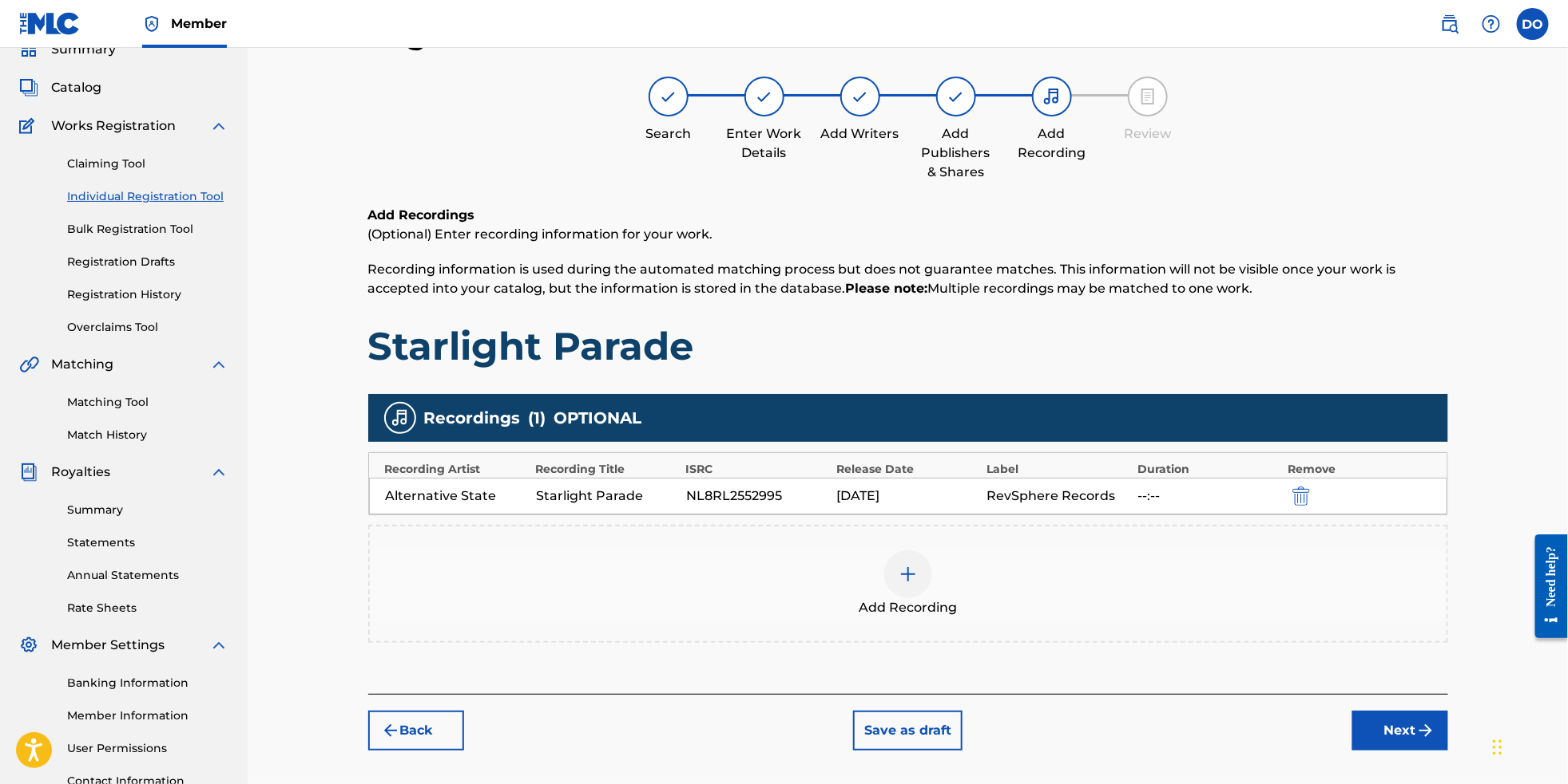
click at [1440, 747] on button "Next" at bounding box center [1399, 731] width 95 height 40
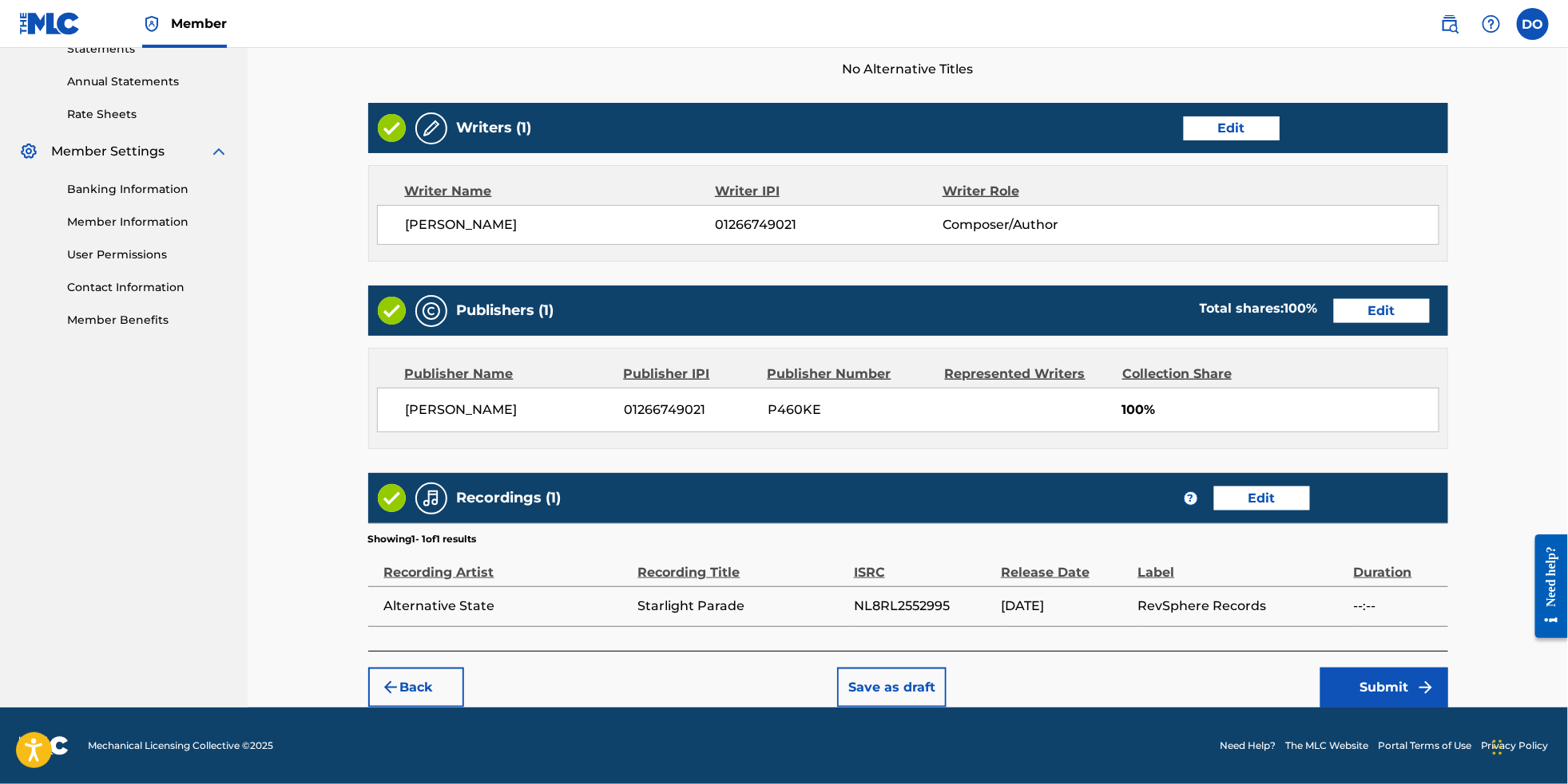
scroll to position [593, 0]
click at [1412, 680] on button "Submit" at bounding box center [1384, 688] width 128 height 40
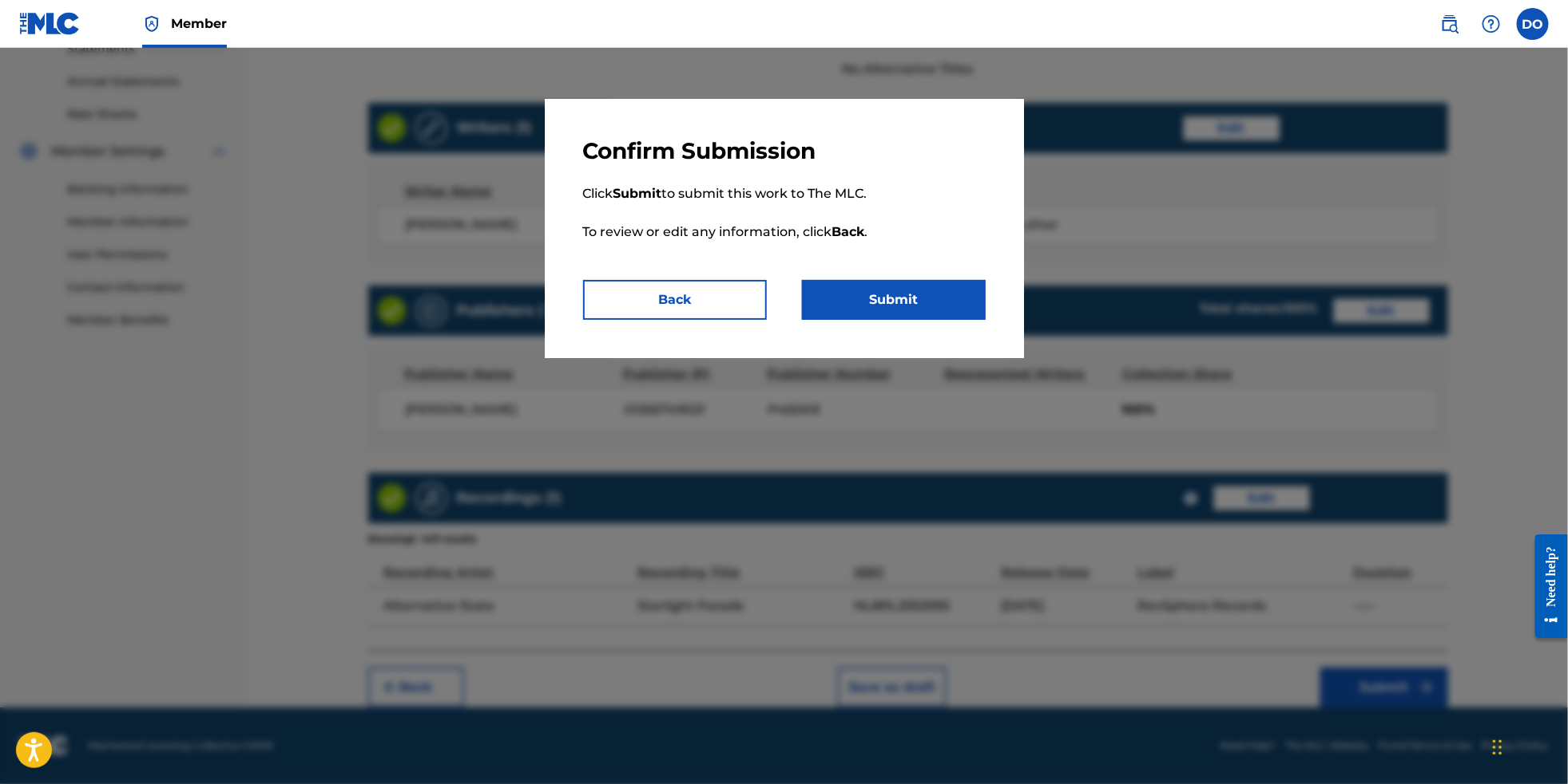
click at [977, 315] on button "Submit" at bounding box center [894, 300] width 184 height 40
